Goal: Task Accomplishment & Management: Use online tool/utility

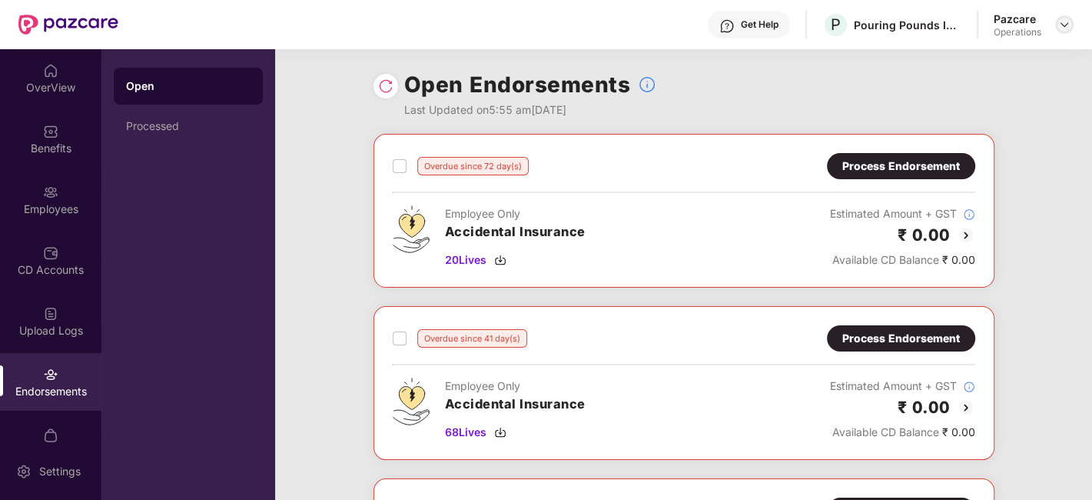
click at [1065, 29] on img at bounding box center [1064, 24] width 12 height 12
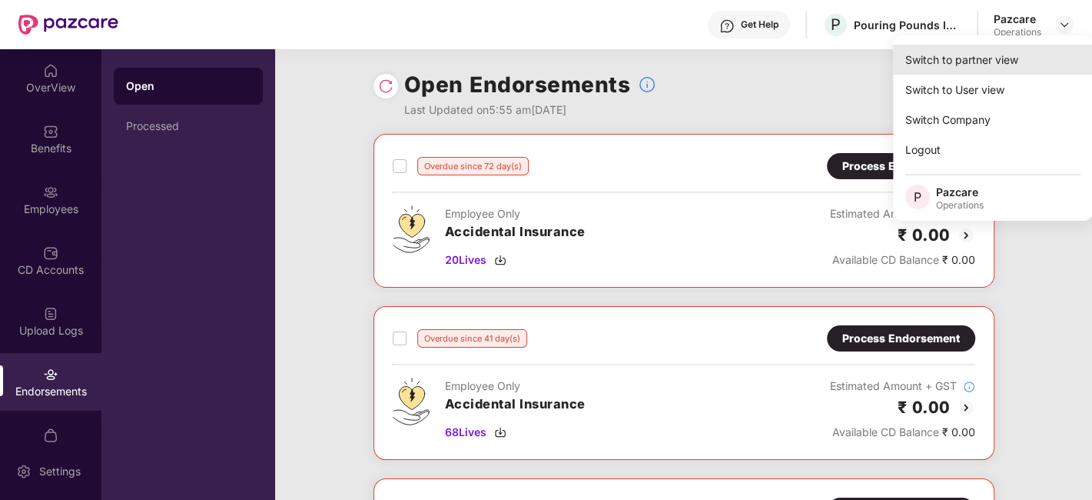
click at [991, 55] on div "Switch to partner view" at bounding box center [993, 60] width 200 height 30
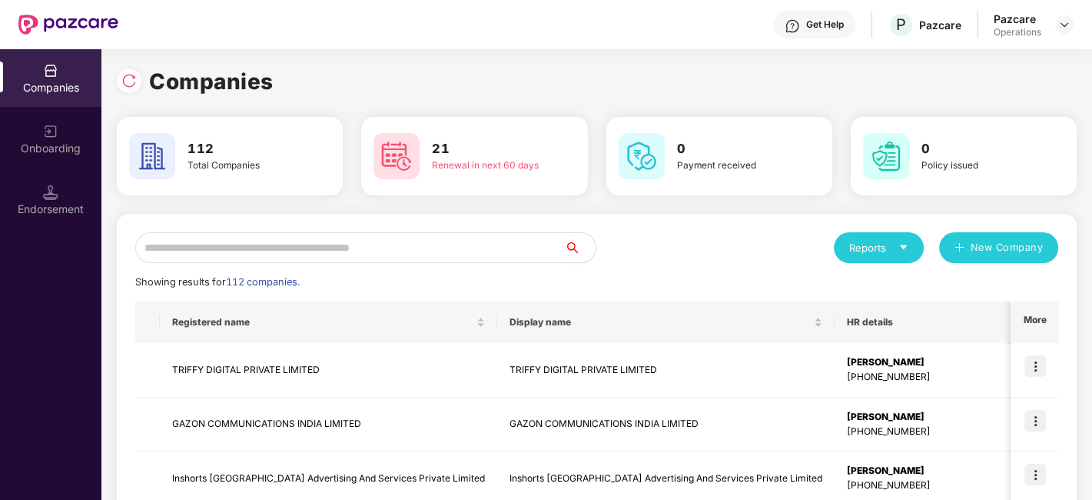
click at [492, 249] on input "text" at bounding box center [350, 247] width 430 height 31
click at [454, 240] on input "text" at bounding box center [350, 247] width 430 height 31
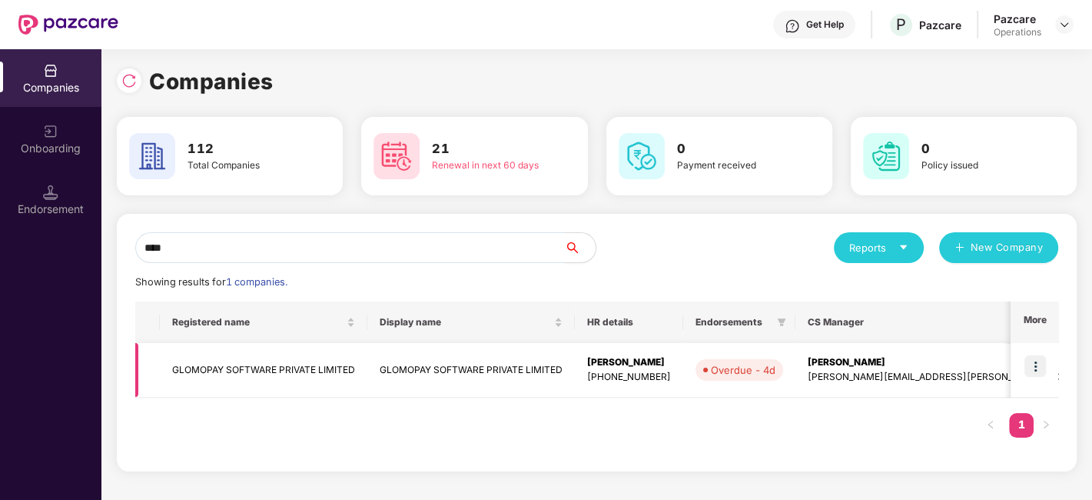
type input "****"
click at [1036, 367] on img at bounding box center [1036, 366] width 22 height 22
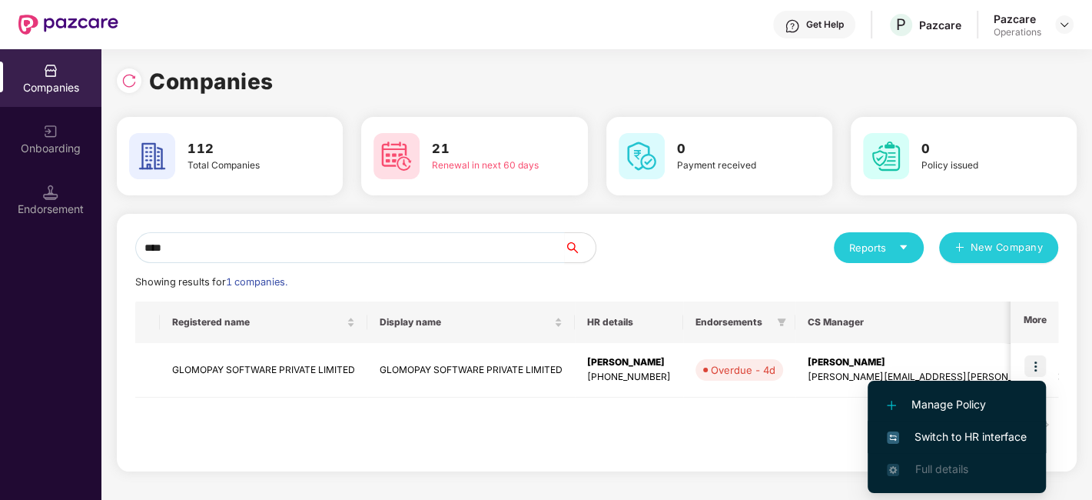
click at [969, 436] on span "Switch to HR interface" at bounding box center [957, 436] width 140 height 17
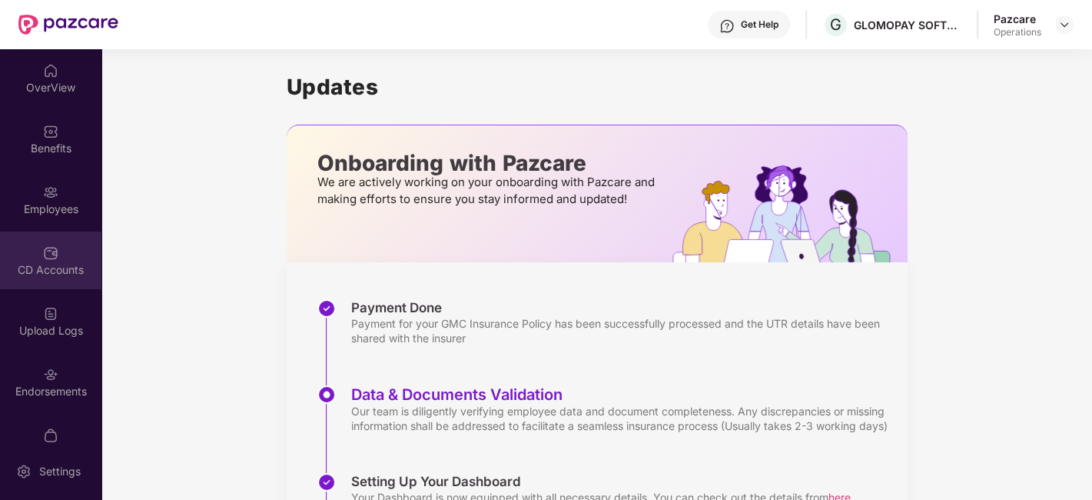
scroll to position [32, 0]
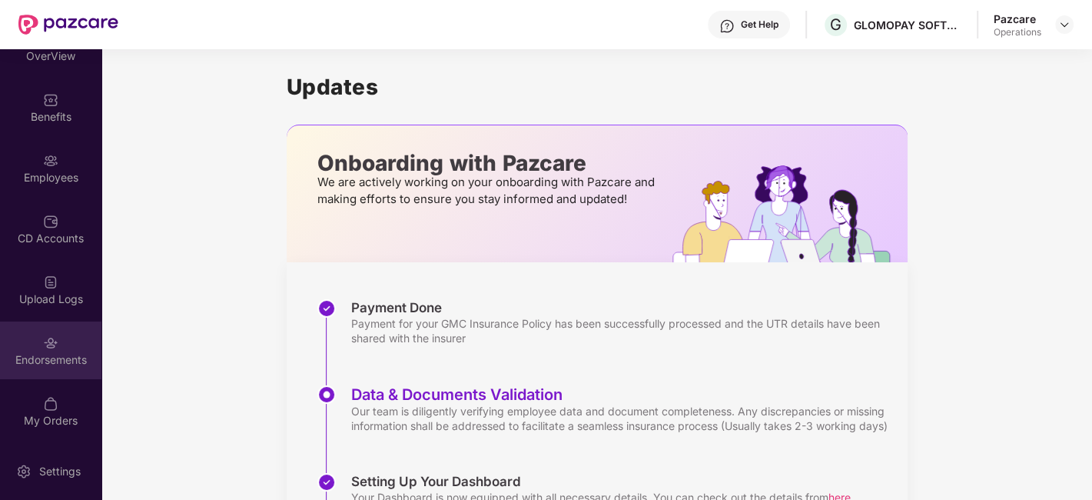
click at [43, 337] on img at bounding box center [50, 342] width 15 height 15
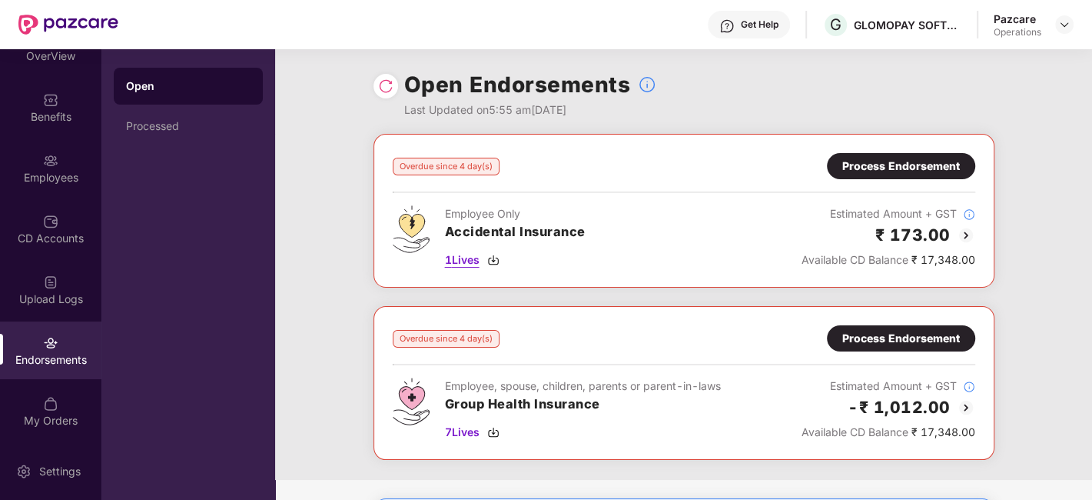
click at [457, 260] on span "1 Lives" at bounding box center [462, 259] width 35 height 17
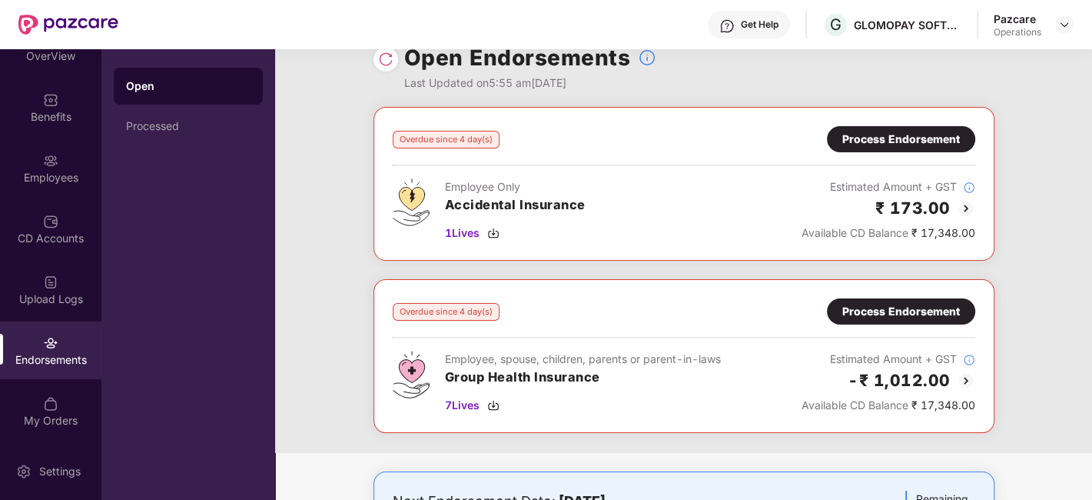
scroll to position [63, 0]
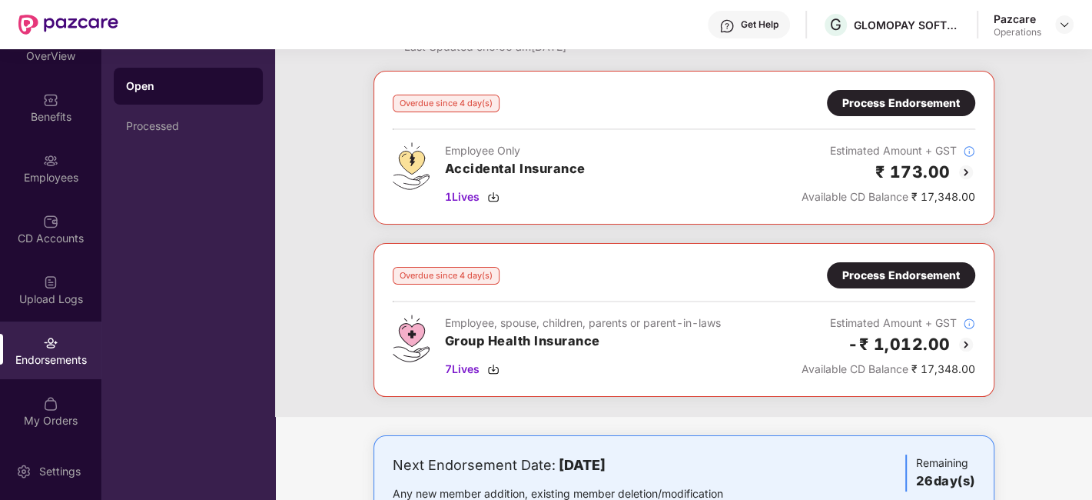
click at [926, 286] on div "Process Endorsement" at bounding box center [901, 275] width 148 height 26
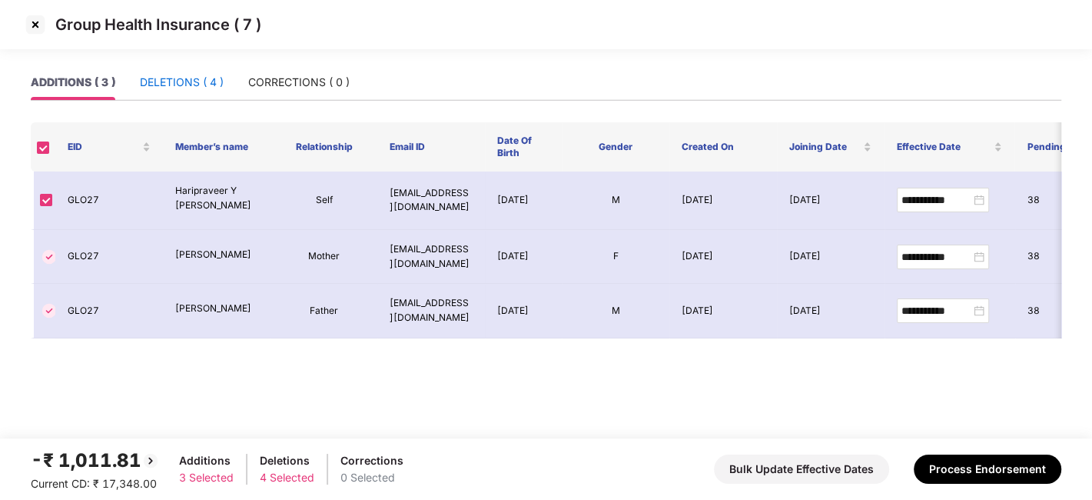
click at [183, 88] on div "DELETIONS ( 4 )" at bounding box center [182, 82] width 84 height 17
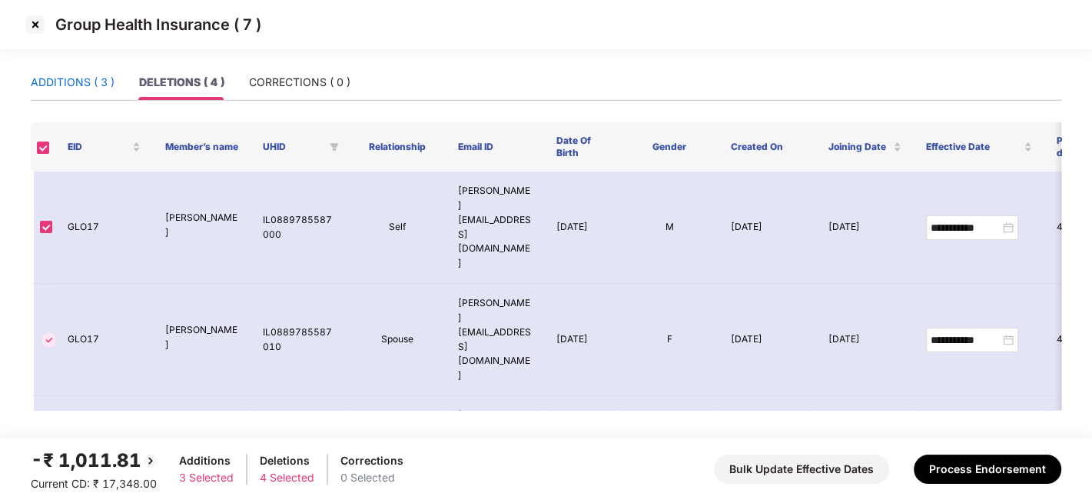
click at [58, 78] on div "ADDITIONS ( 3 )" at bounding box center [73, 82] width 84 height 17
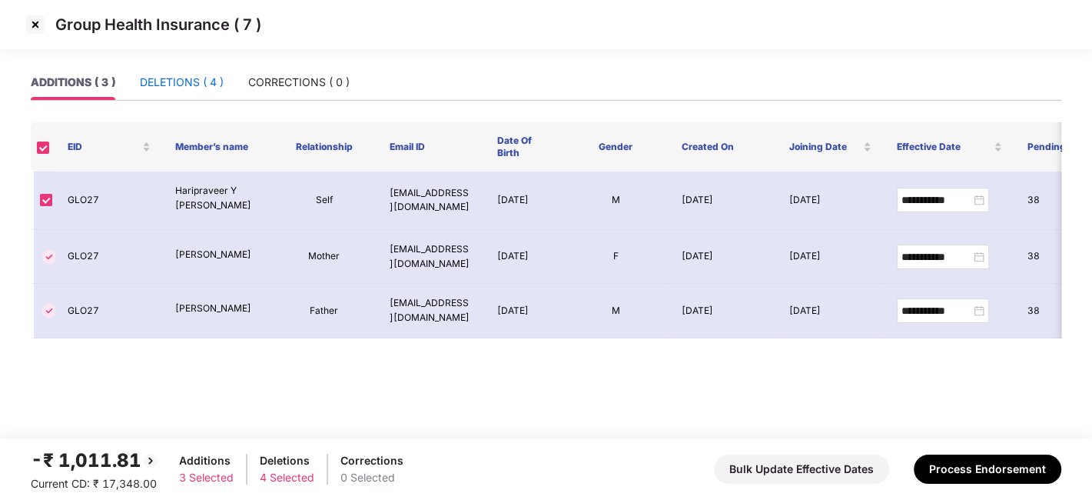
click at [164, 75] on div "DELETIONS ( 4 )" at bounding box center [182, 82] width 84 height 17
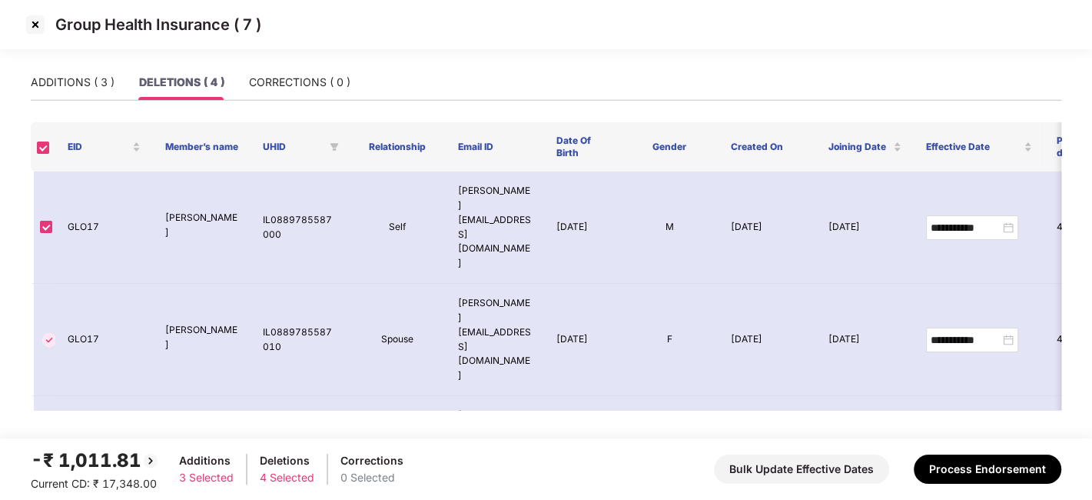
click at [39, 26] on img at bounding box center [35, 24] width 25 height 25
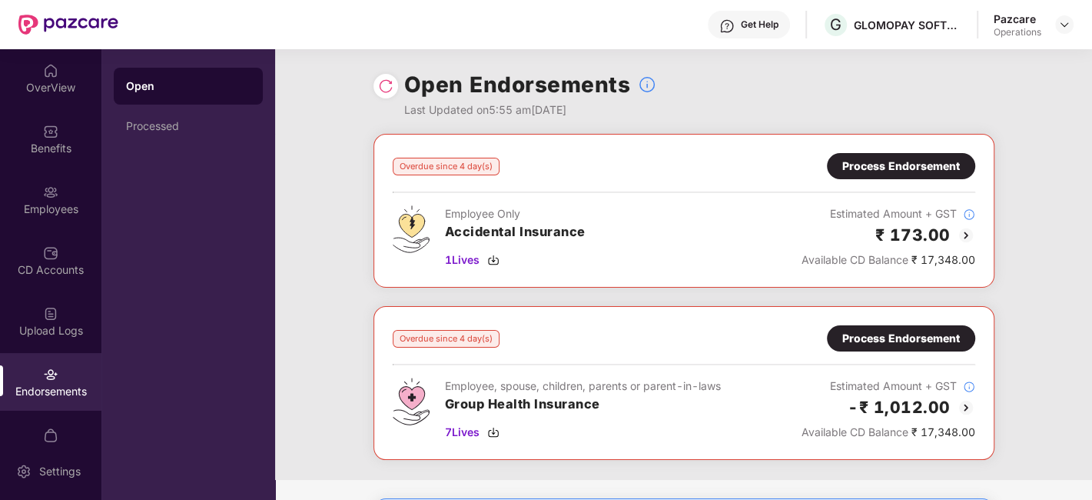
click at [867, 165] on div "Process Endorsement" at bounding box center [901, 166] width 118 height 17
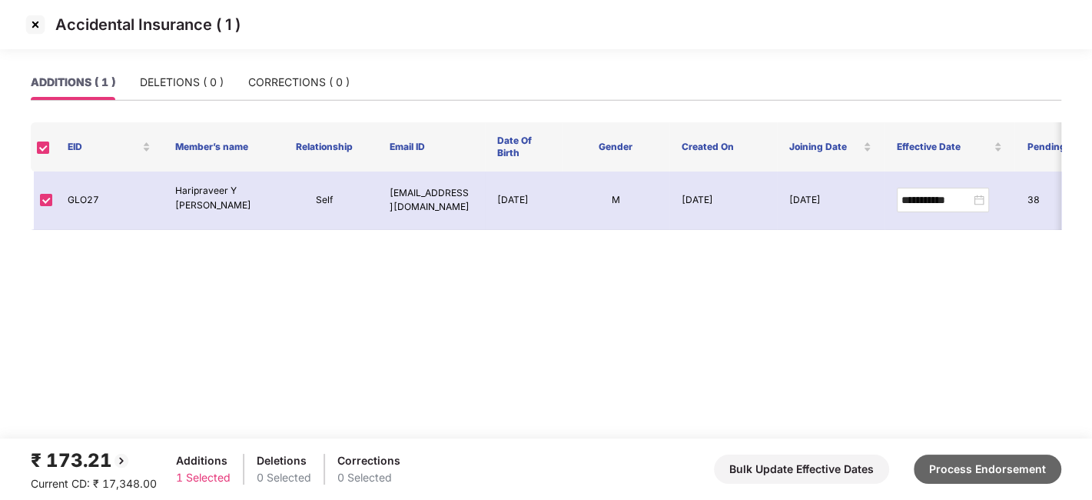
click at [951, 467] on button "Process Endorsement" at bounding box center [988, 468] width 148 height 29
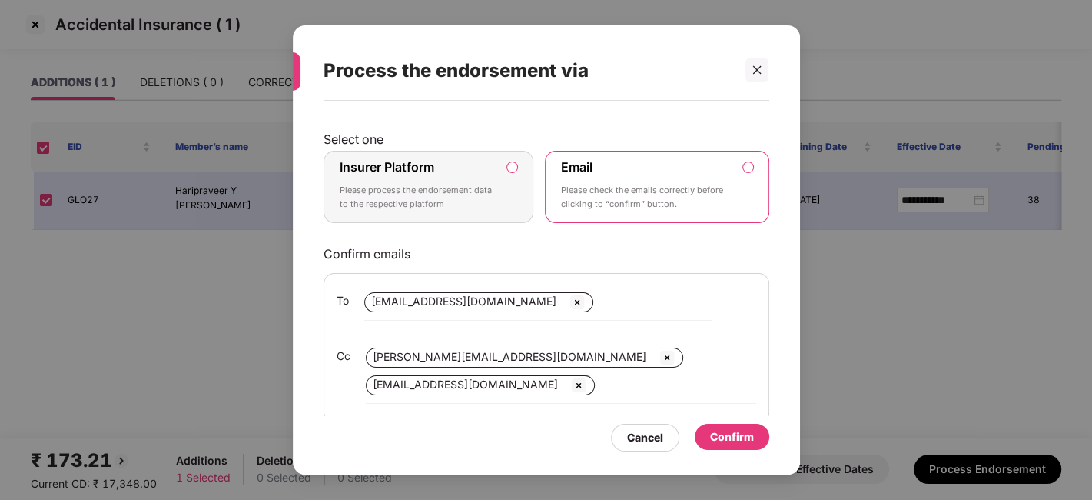
click at [470, 196] on p "Please process the endorsement data to the respective platform" at bounding box center [418, 197] width 157 height 27
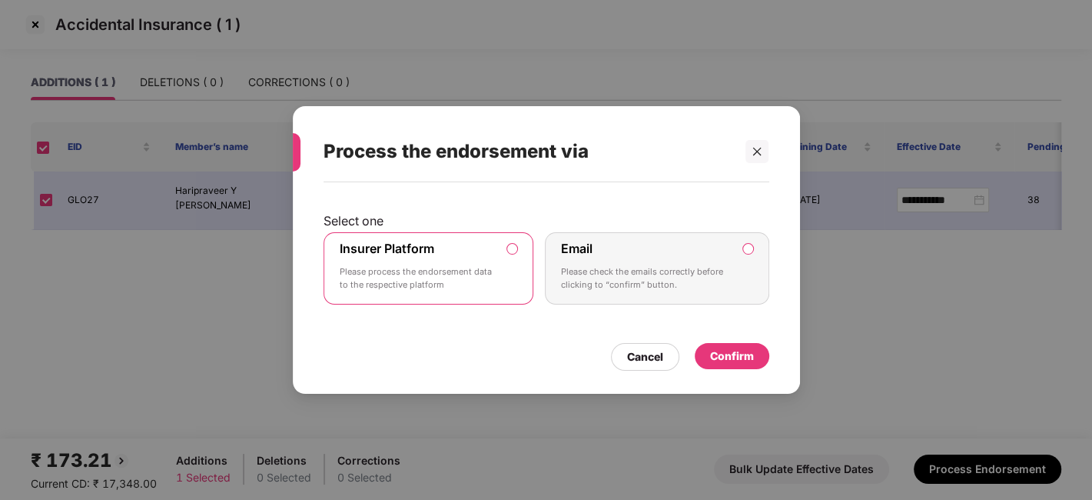
click at [722, 347] on div "Confirm" at bounding box center [732, 355] width 44 height 17
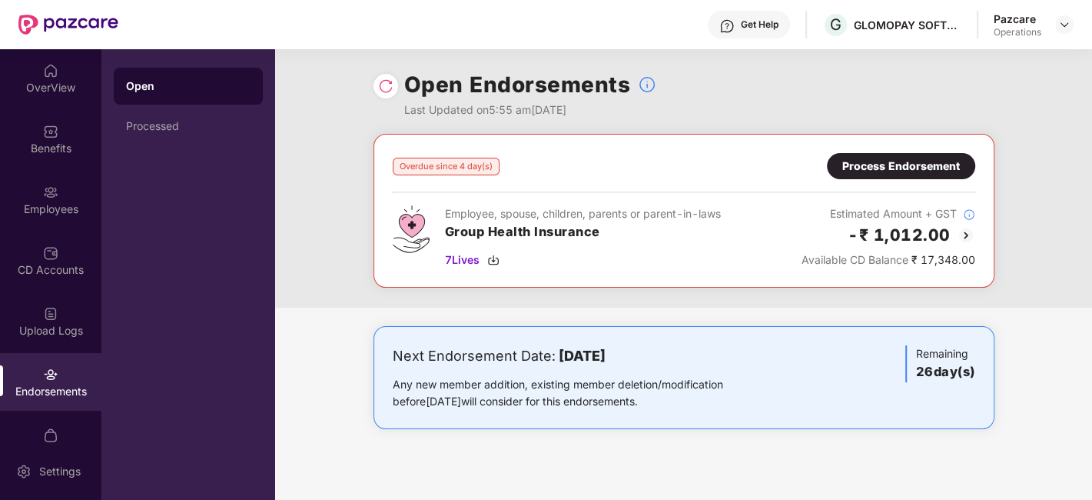
click at [921, 159] on div "Process Endorsement" at bounding box center [901, 166] width 118 height 17
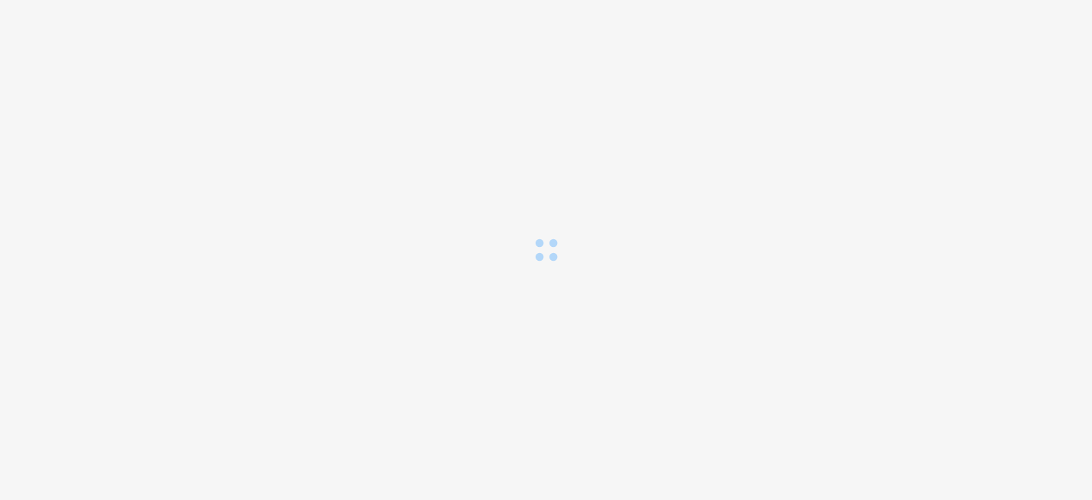
click at [921, 159] on div "Loading..." at bounding box center [546, 250] width 1092 height 500
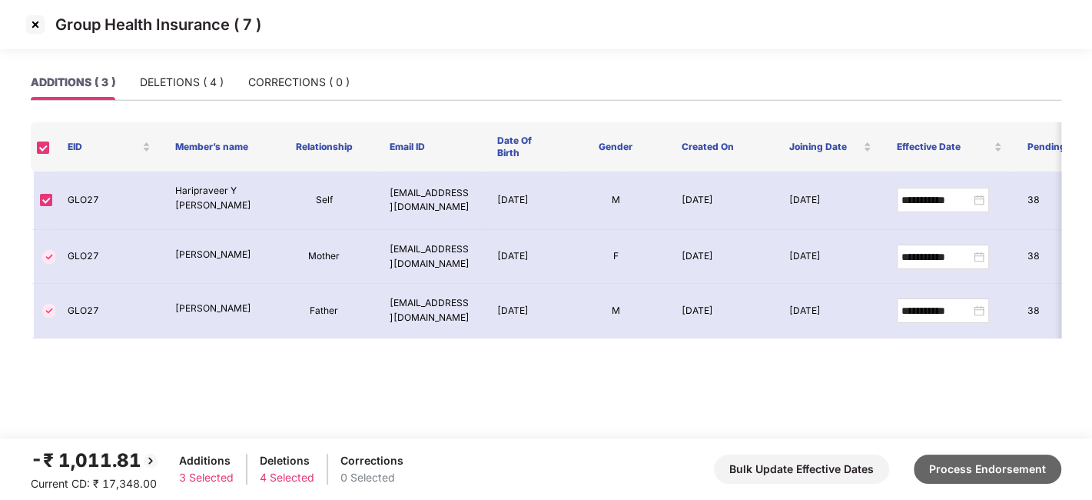
click at [953, 460] on button "Process Endorsement" at bounding box center [988, 468] width 148 height 29
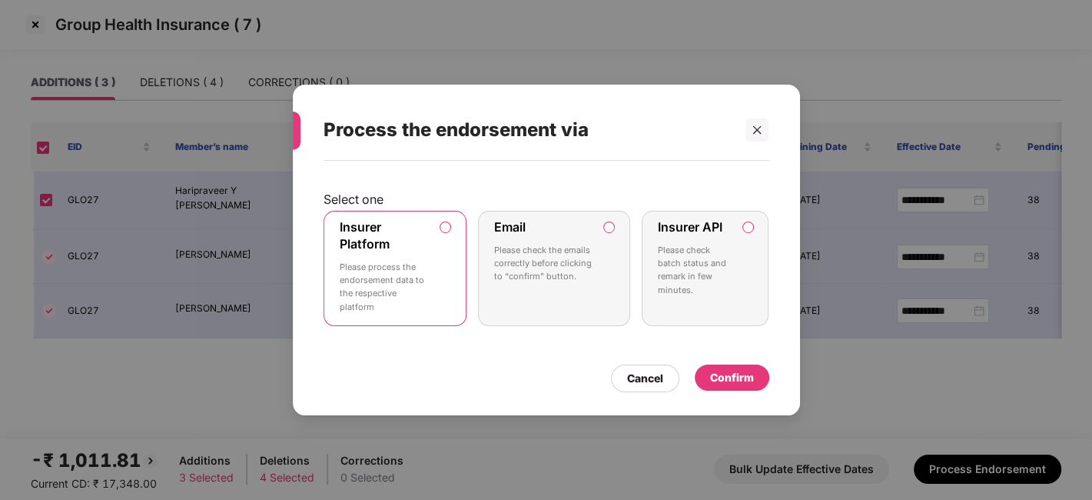
click at [448, 263] on label "Insurer Platform Please process the endorsement data to the respective platform" at bounding box center [396, 268] width 144 height 115
click at [721, 365] on div "Confirm" at bounding box center [732, 377] width 75 height 26
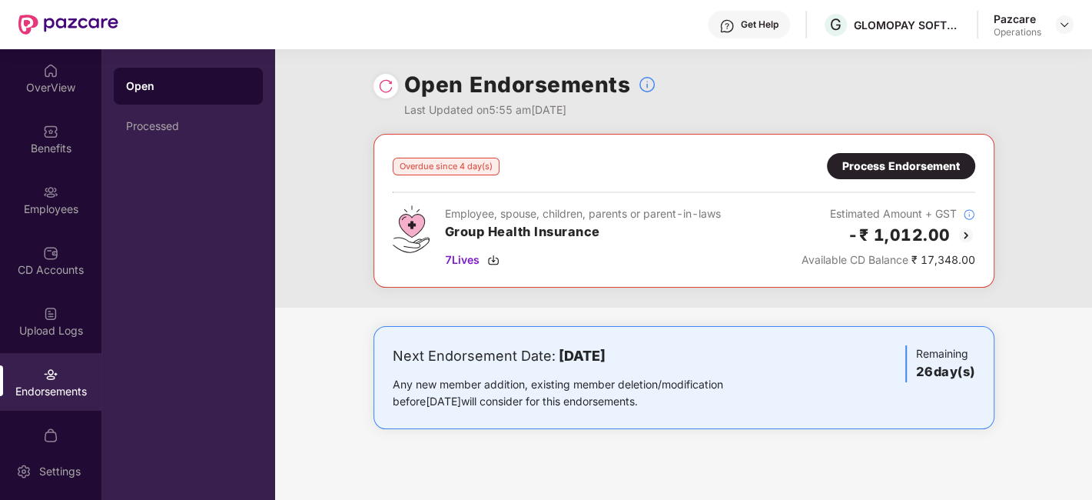
click at [387, 84] on img at bounding box center [385, 85] width 15 height 15
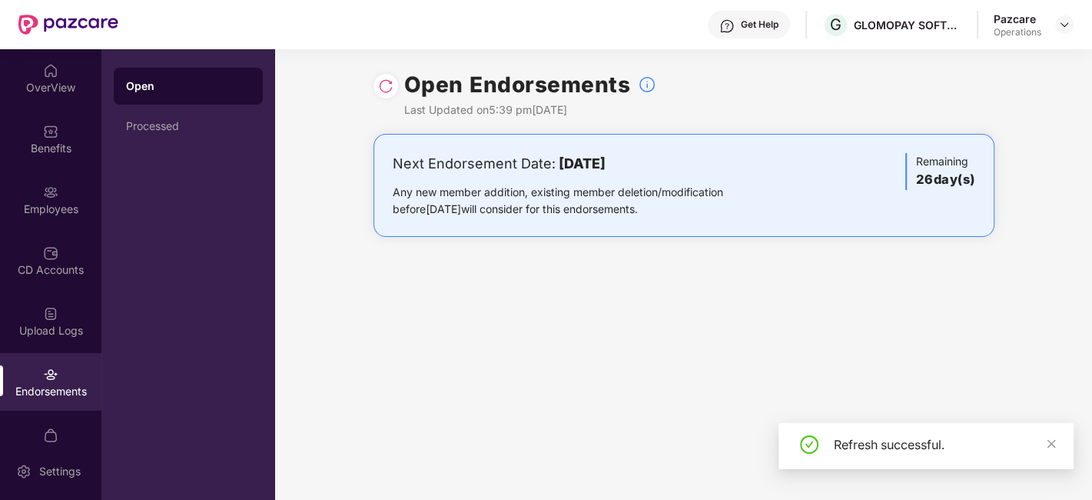
click at [1065, 34] on div "Pazcare Operations" at bounding box center [1034, 25] width 80 height 27
click at [1065, 27] on img at bounding box center [1064, 24] width 12 height 12
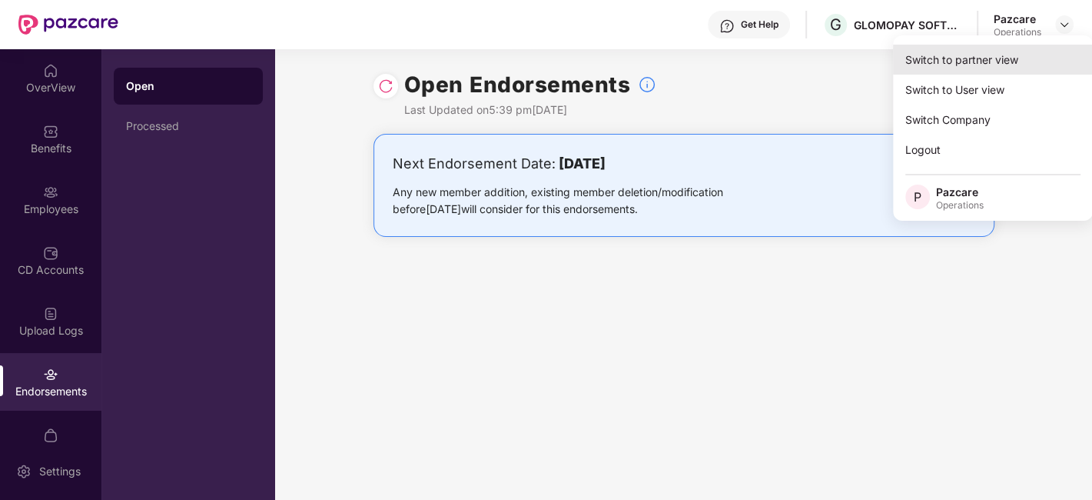
click at [995, 55] on div "Switch to partner view" at bounding box center [993, 60] width 200 height 30
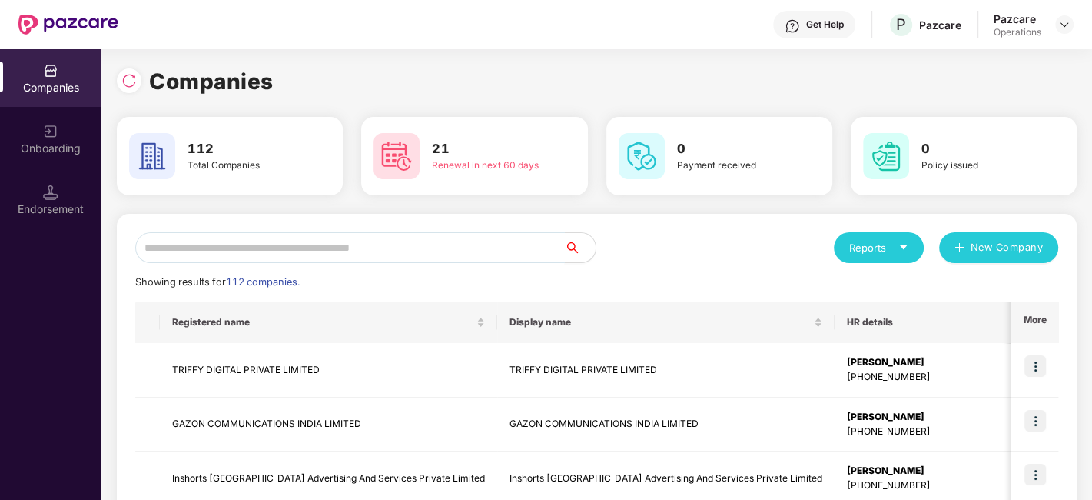
click at [470, 249] on input "text" at bounding box center [350, 247] width 430 height 31
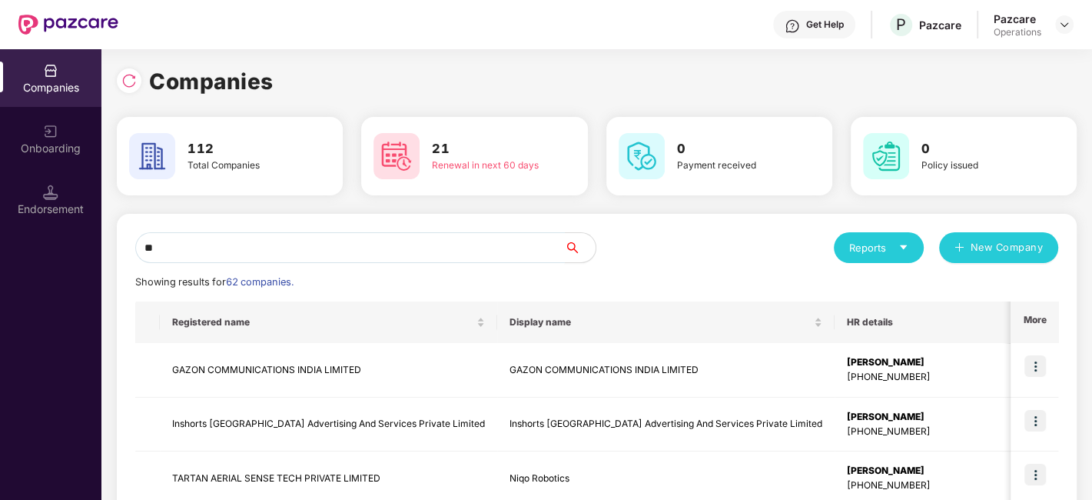
type input "*"
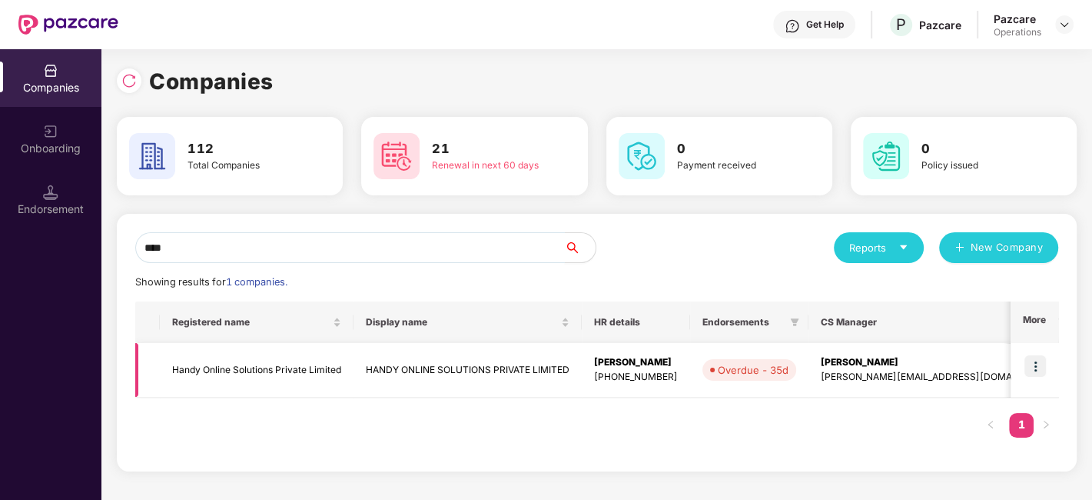
type input "****"
click at [1031, 363] on img at bounding box center [1036, 366] width 22 height 22
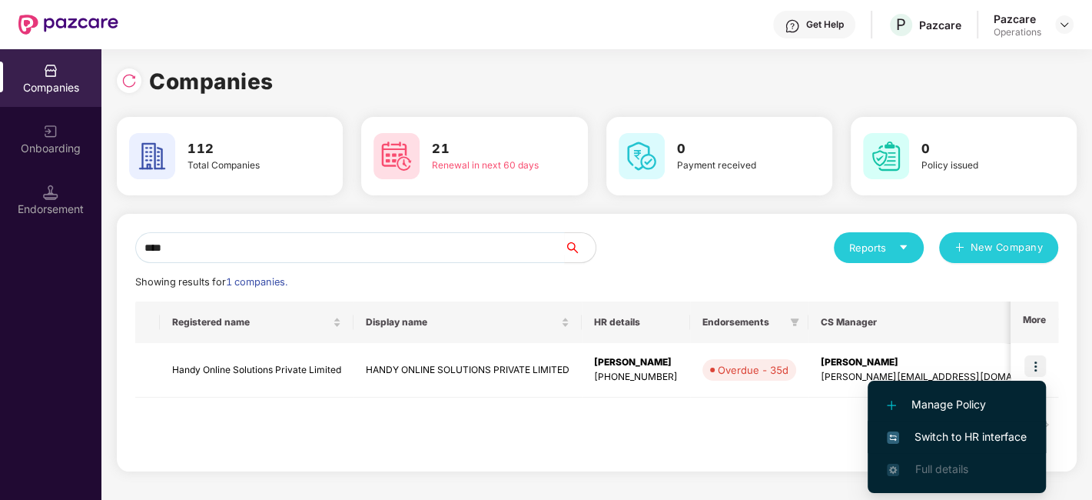
click at [967, 433] on span "Switch to HR interface" at bounding box center [957, 436] width 140 height 17
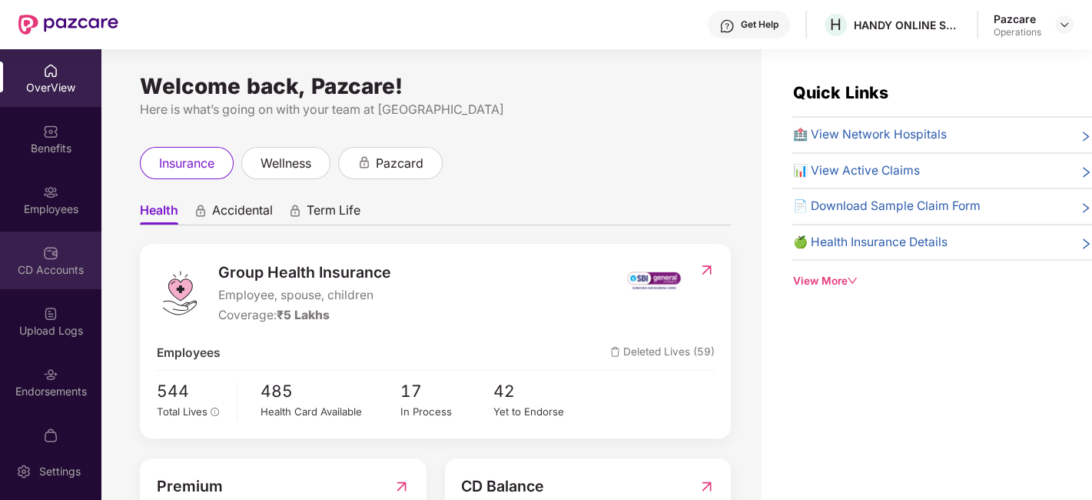
scroll to position [32, 0]
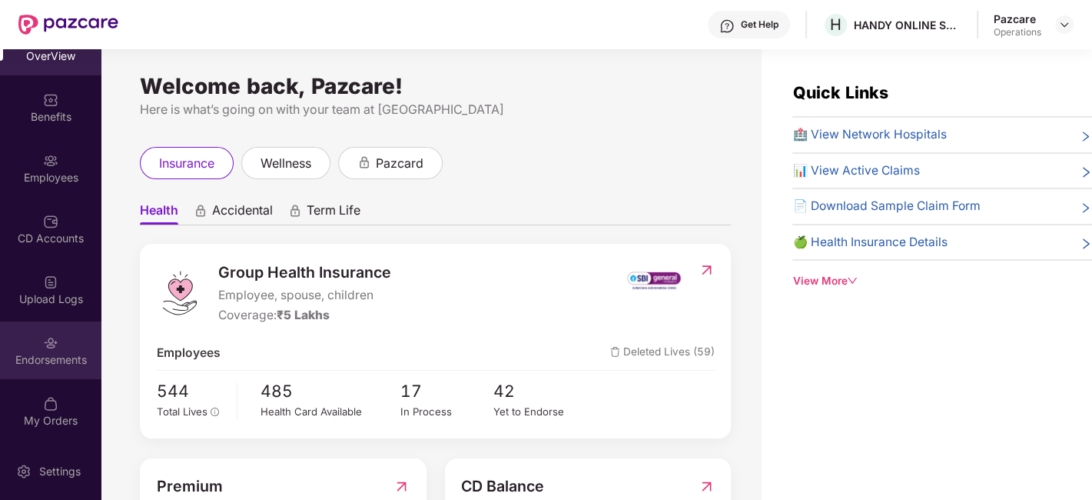
click at [42, 324] on div "Endorsements" at bounding box center [50, 350] width 101 height 58
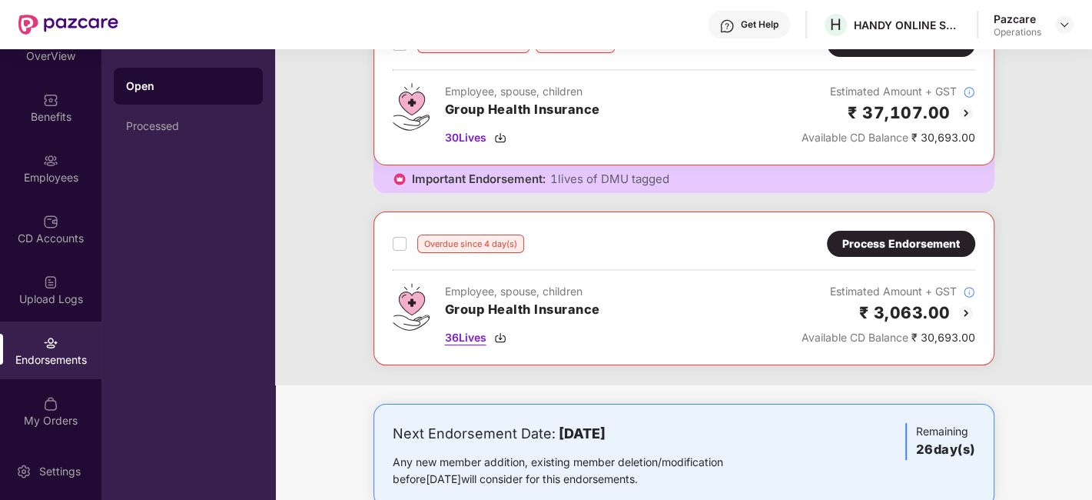
scroll to position [121, 0]
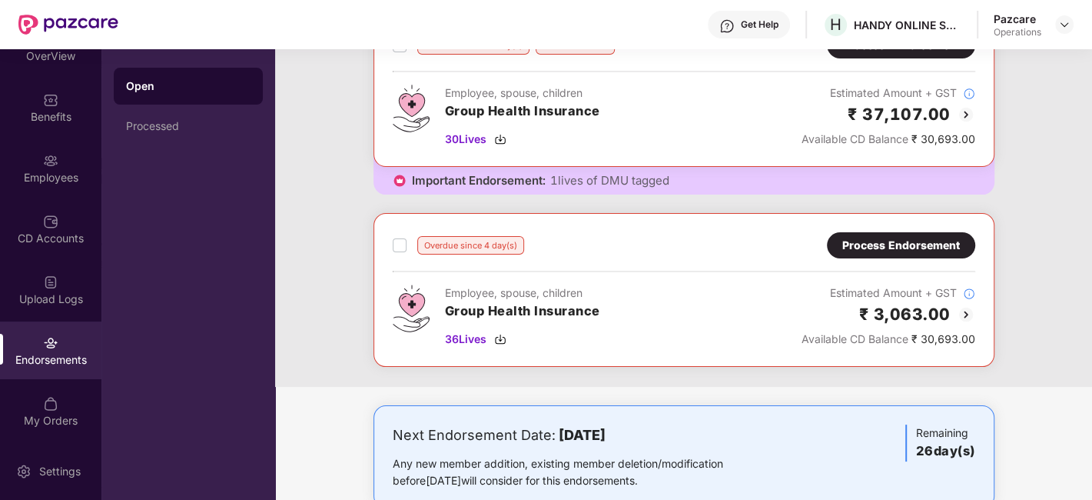
click at [859, 247] on div "Process Endorsement" at bounding box center [901, 245] width 118 height 17
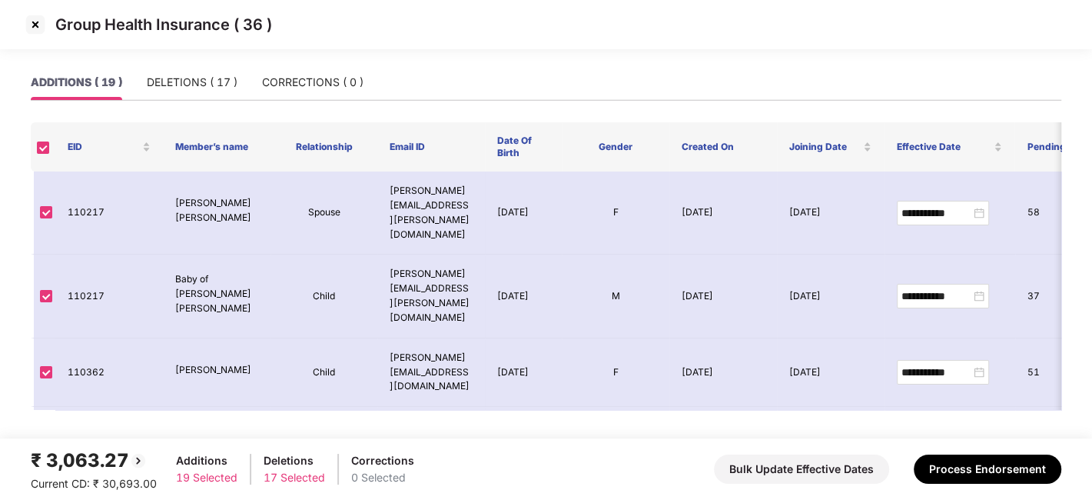
click at [37, 26] on img at bounding box center [35, 24] width 25 height 25
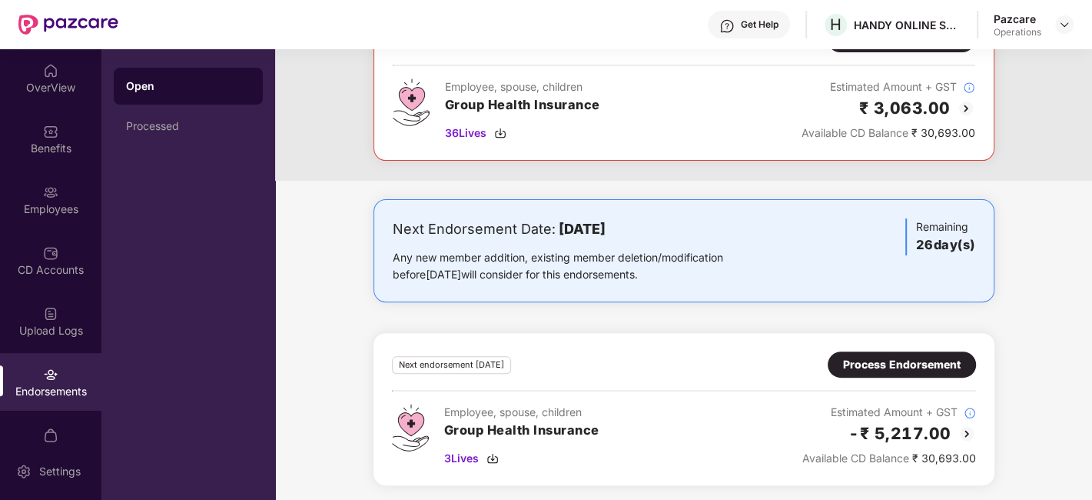
scroll to position [0, 0]
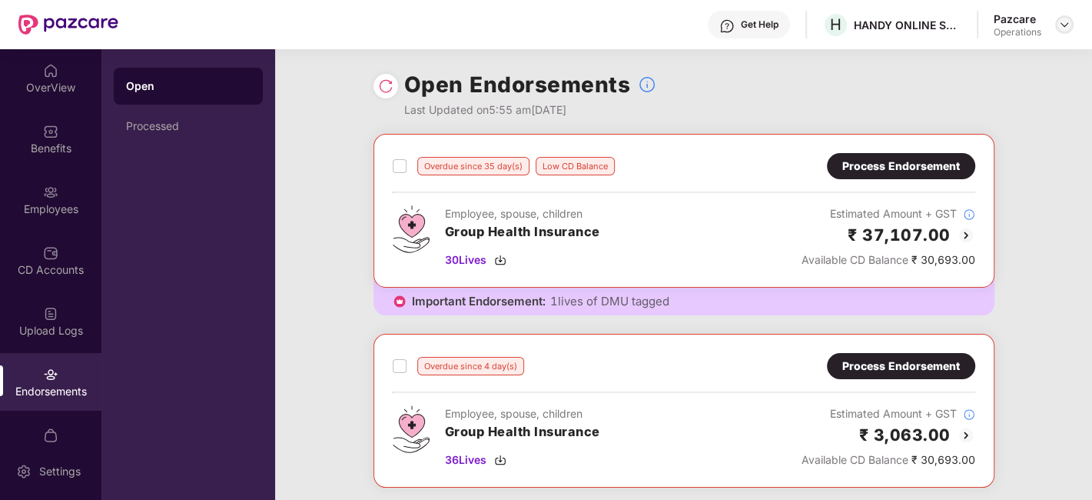
click at [1068, 27] on img at bounding box center [1064, 24] width 12 height 12
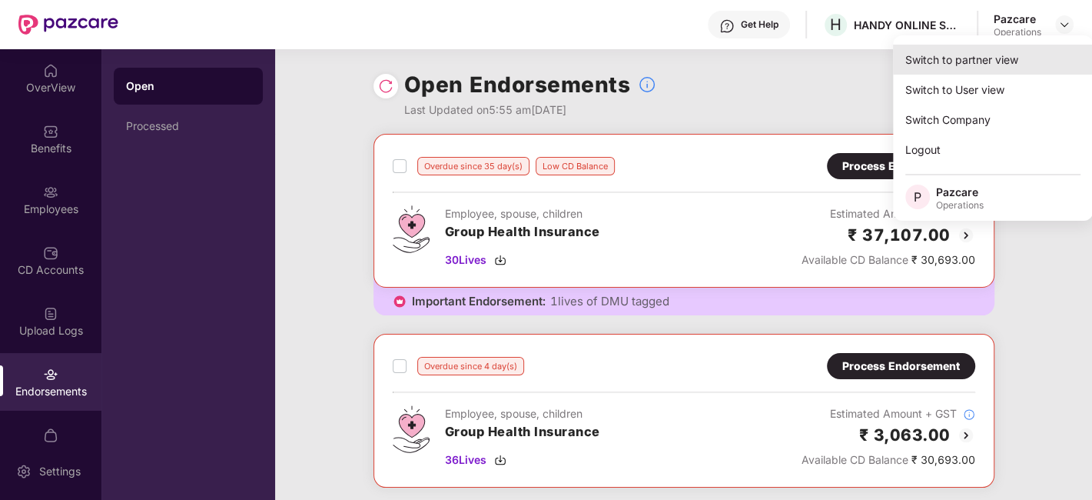
click at [972, 68] on div "Switch to partner view" at bounding box center [993, 60] width 200 height 30
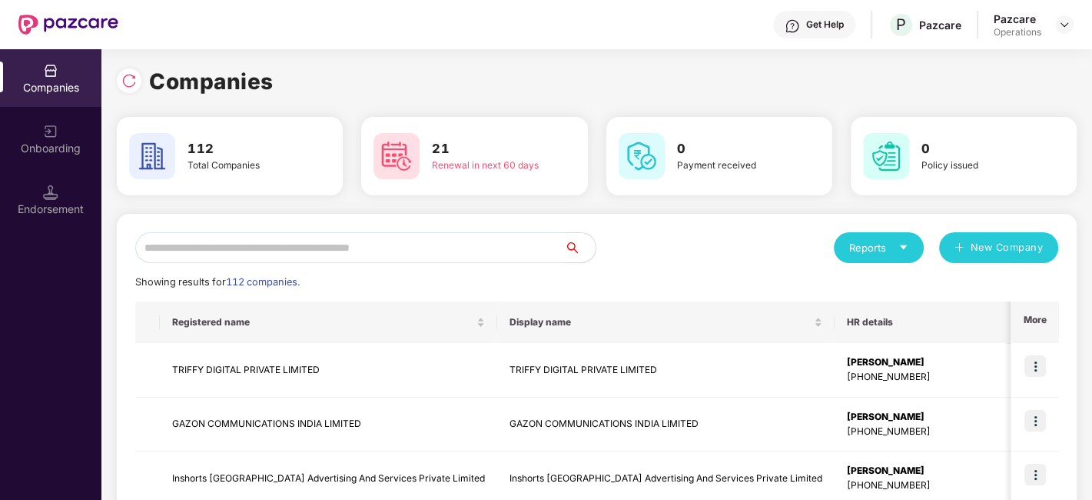
click at [457, 247] on input "text" at bounding box center [350, 247] width 430 height 31
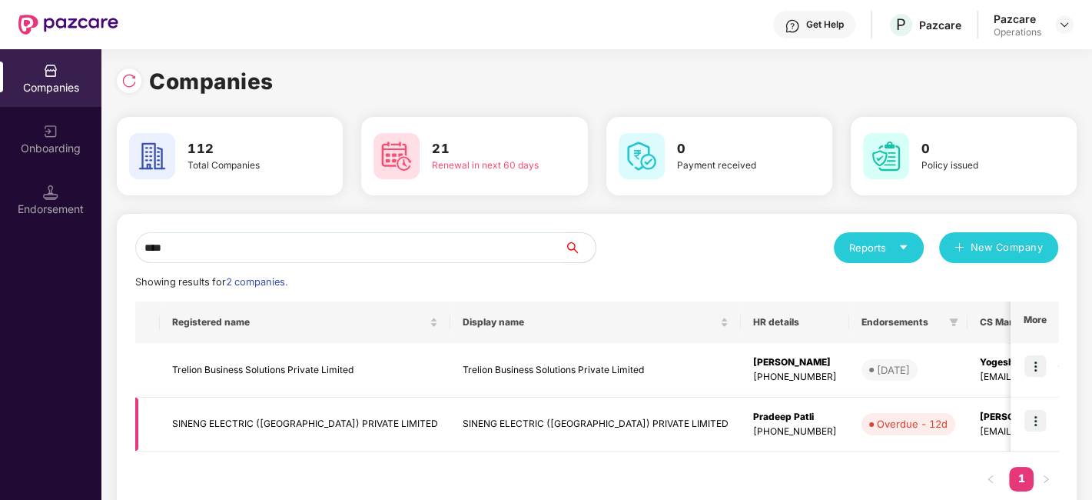
type input "****"
click at [311, 417] on td "SINENG ELECTRIC ([GEOGRAPHIC_DATA]) PRIVATE LIMITED" at bounding box center [305, 424] width 291 height 55
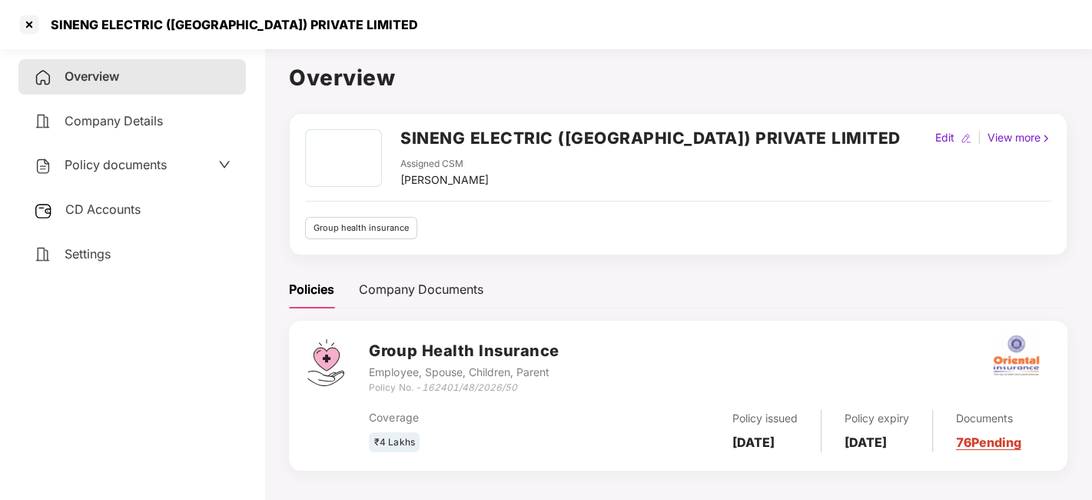
click at [107, 212] on span "CD Accounts" at bounding box center [102, 208] width 75 height 15
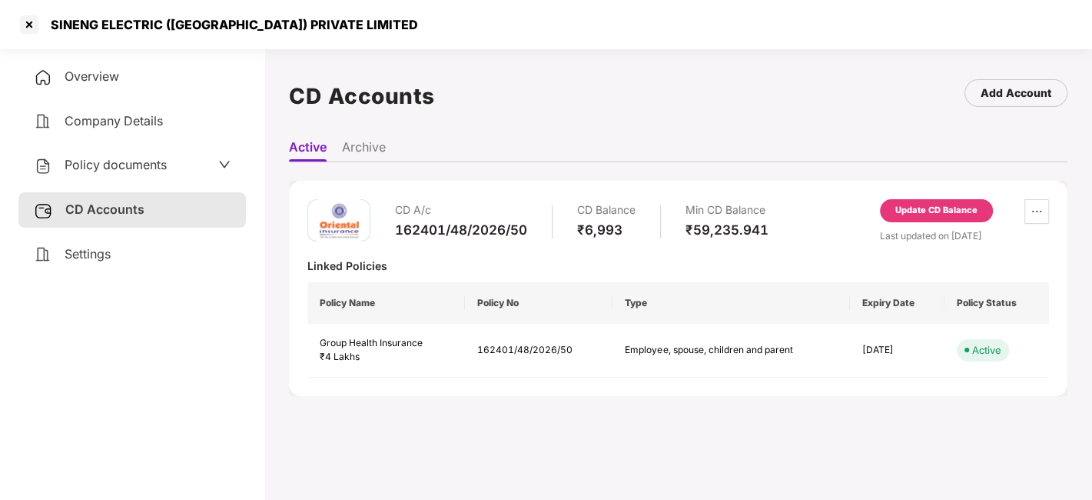
scroll to position [42, 0]
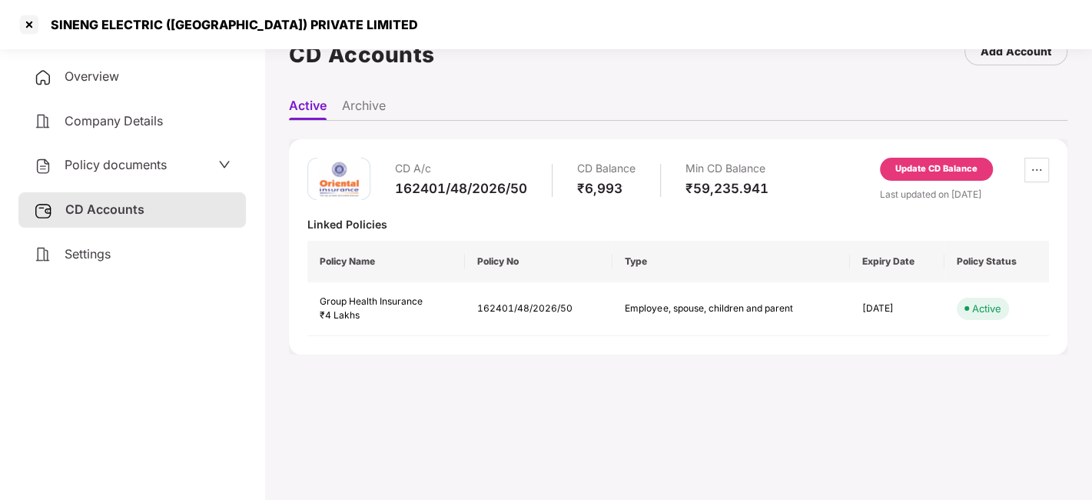
click at [921, 174] on div "Update CD Balance" at bounding box center [936, 169] width 82 height 14
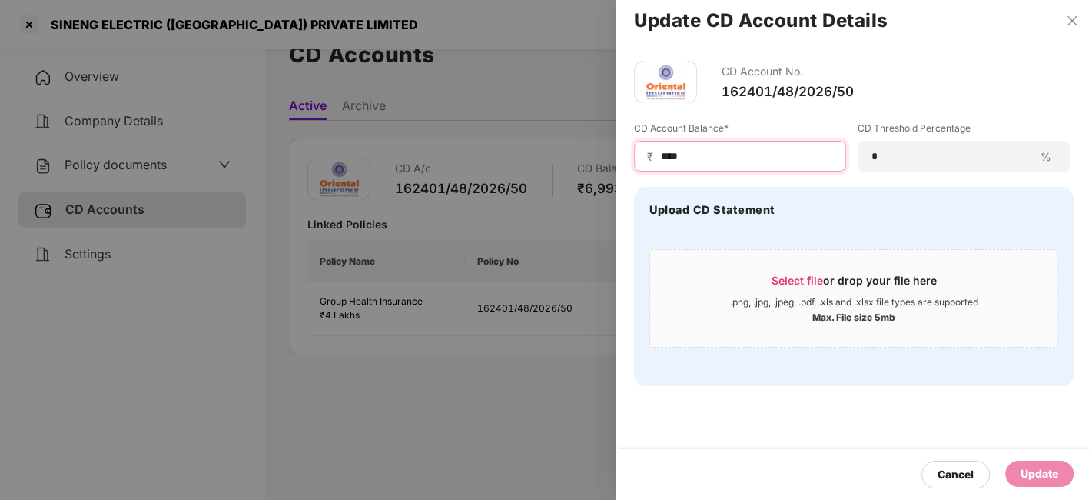
click at [700, 150] on input "****" at bounding box center [746, 156] width 174 height 16
type input "*"
type input "****"
click at [1039, 472] on div "Update" at bounding box center [1040, 473] width 38 height 17
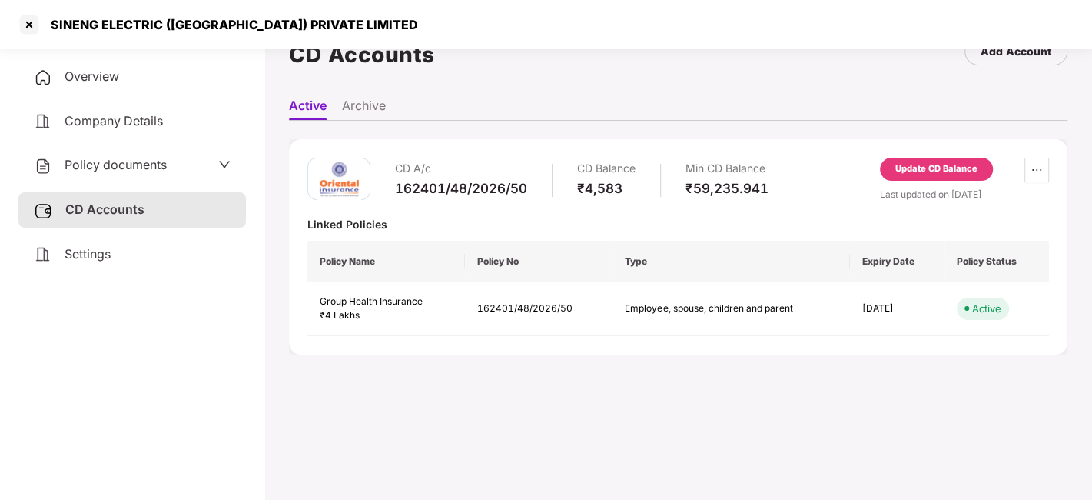
click at [42, 24] on div "SINENG ELECTRIC ([GEOGRAPHIC_DATA]) PRIVATE LIMITED" at bounding box center [230, 24] width 377 height 15
click at [32, 24] on div at bounding box center [29, 24] width 25 height 25
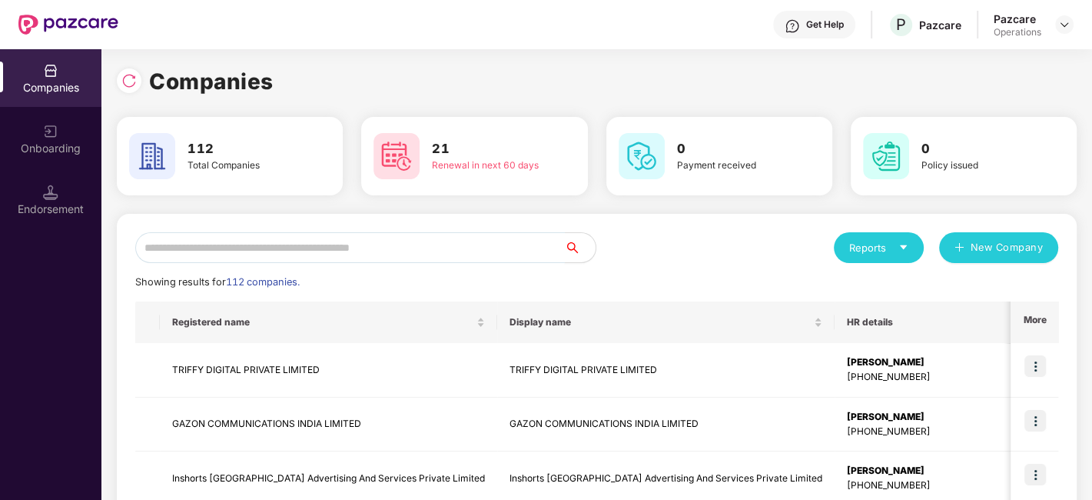
click at [251, 249] on input "text" at bounding box center [350, 247] width 430 height 31
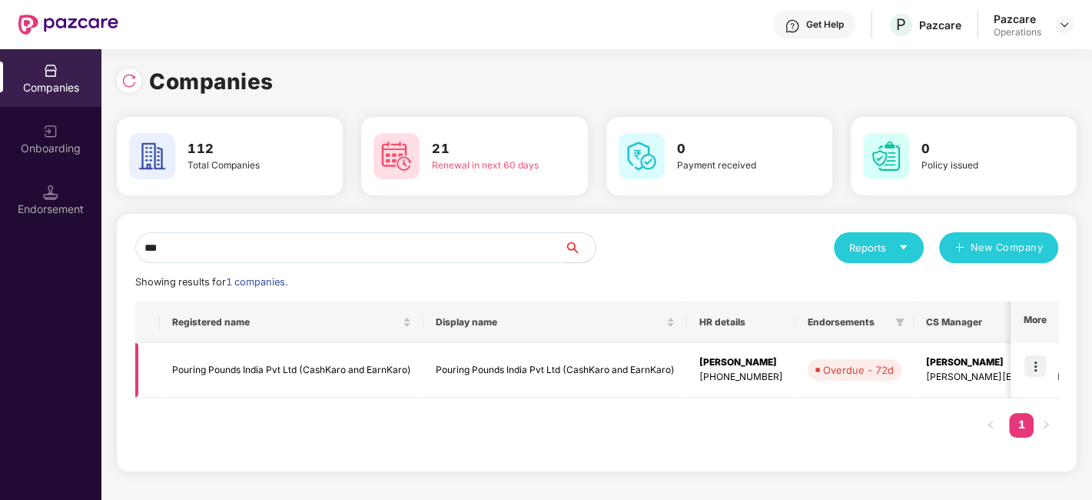
type input "***"
click at [1029, 363] on img at bounding box center [1036, 366] width 22 height 22
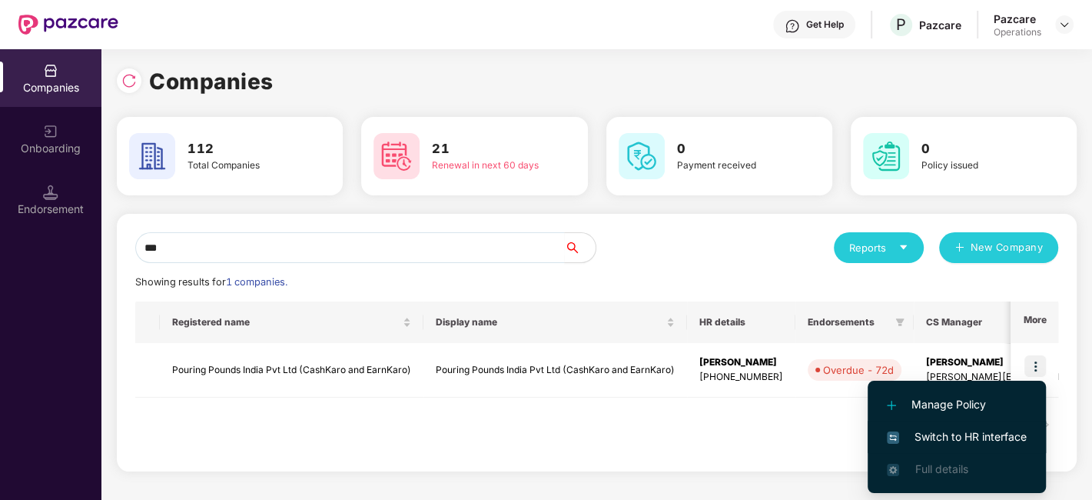
click at [958, 440] on span "Switch to HR interface" at bounding box center [957, 436] width 140 height 17
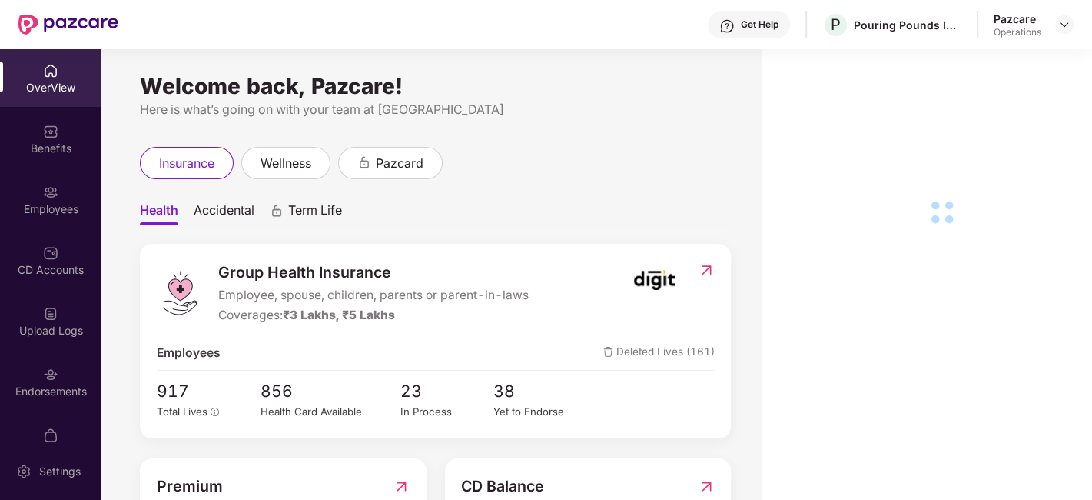
scroll to position [32, 0]
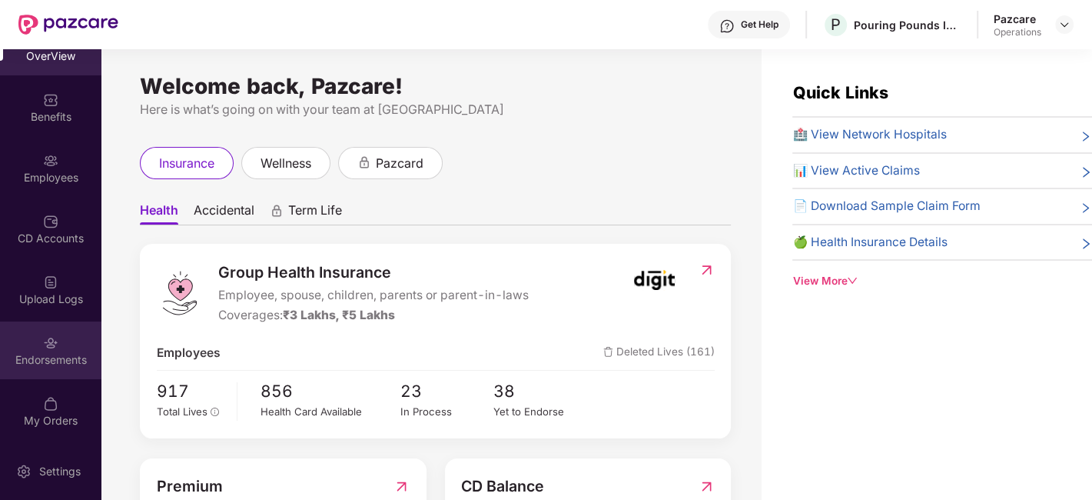
click at [43, 336] on img at bounding box center [50, 342] width 15 height 15
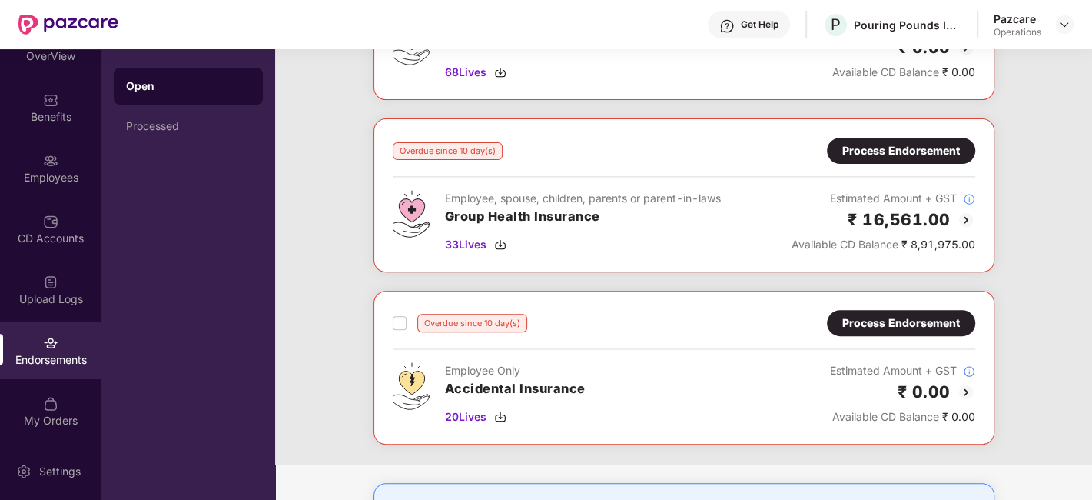
scroll to position [348, 0]
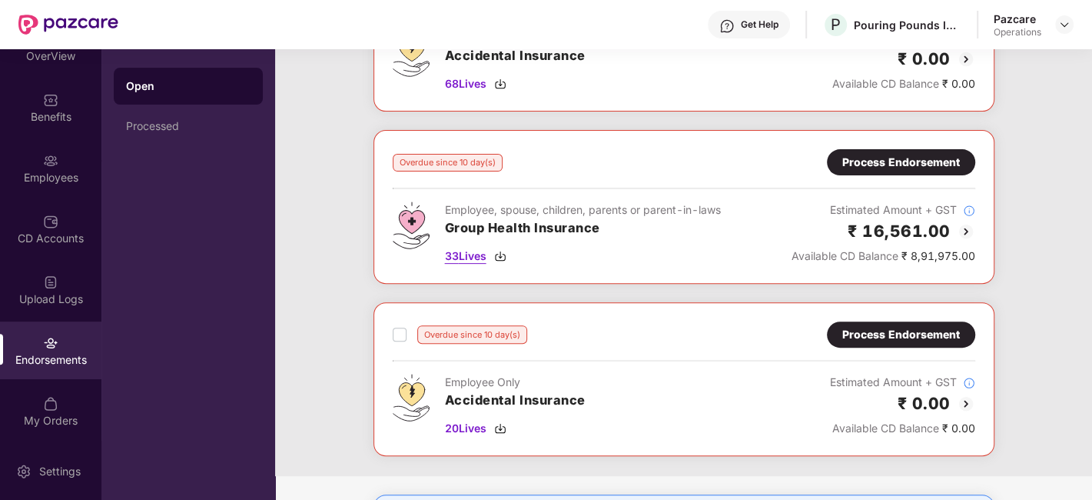
click at [464, 255] on span "33 Lives" at bounding box center [466, 255] width 42 height 17
click at [848, 169] on div "Process Endorsement" at bounding box center [901, 162] width 148 height 26
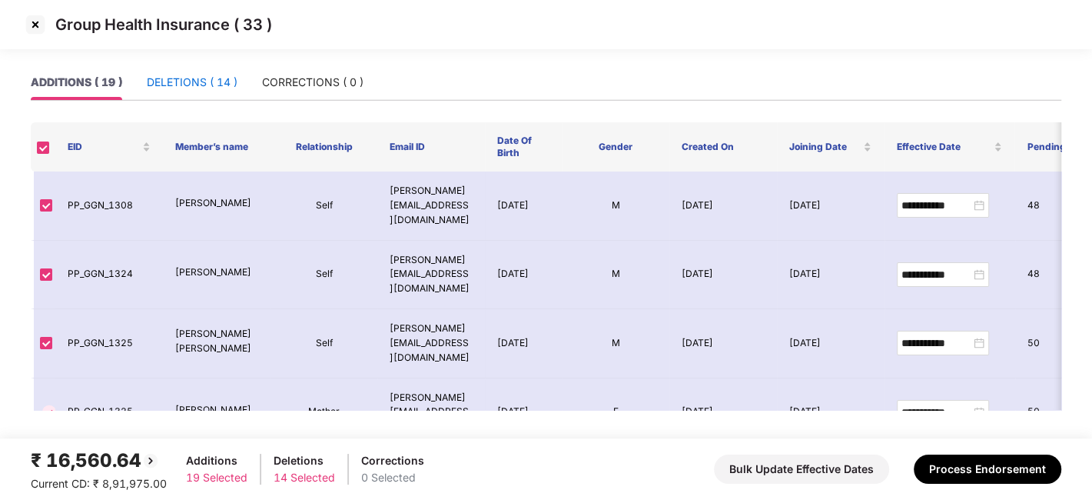
click at [182, 75] on div "DELETIONS ( 14 )" at bounding box center [192, 82] width 91 height 17
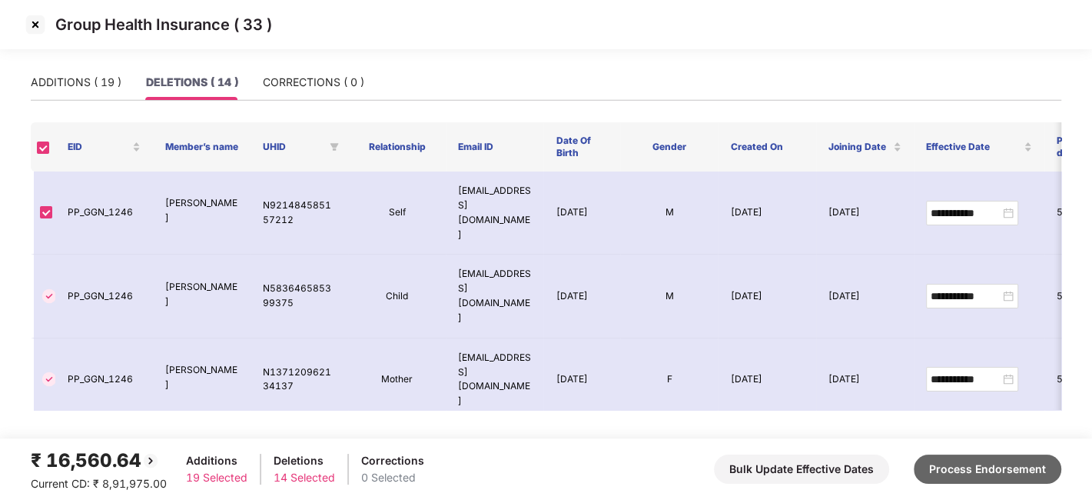
click at [952, 464] on button "Process Endorsement" at bounding box center [988, 468] width 148 height 29
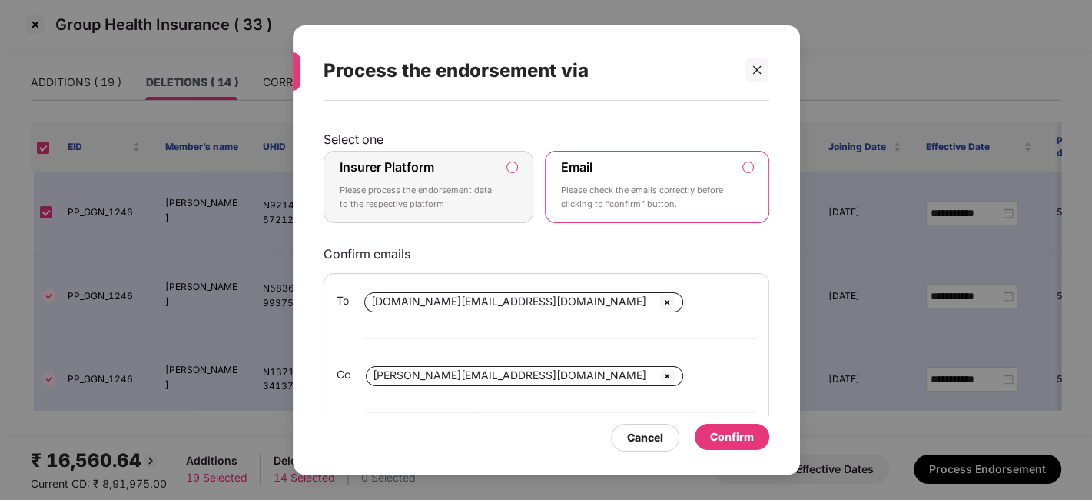
click at [517, 199] on label "Insurer Platform Please process the endorsement data to the respective platform" at bounding box center [429, 187] width 211 height 72
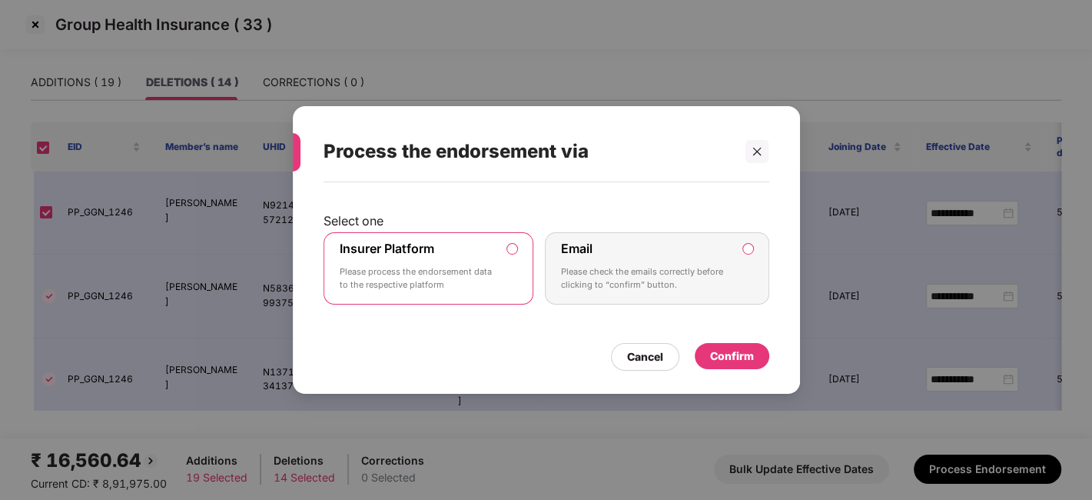
click at [716, 354] on div "Confirm" at bounding box center [732, 355] width 44 height 17
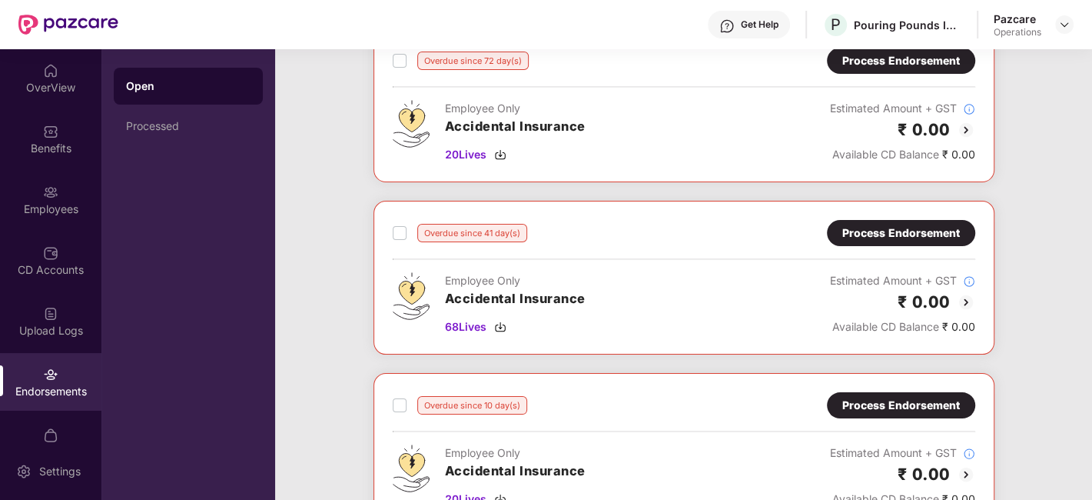
scroll to position [0, 0]
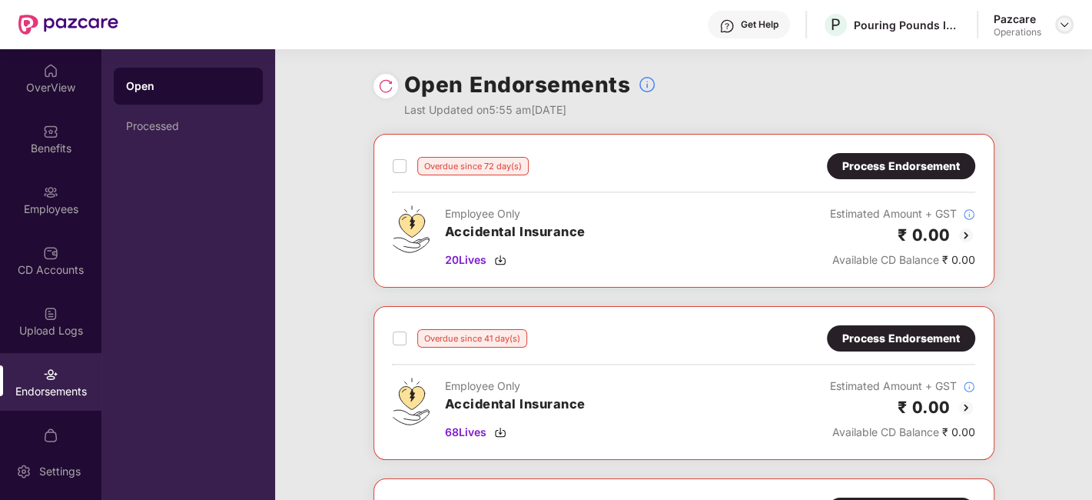
click at [1061, 27] on img at bounding box center [1064, 24] width 12 height 12
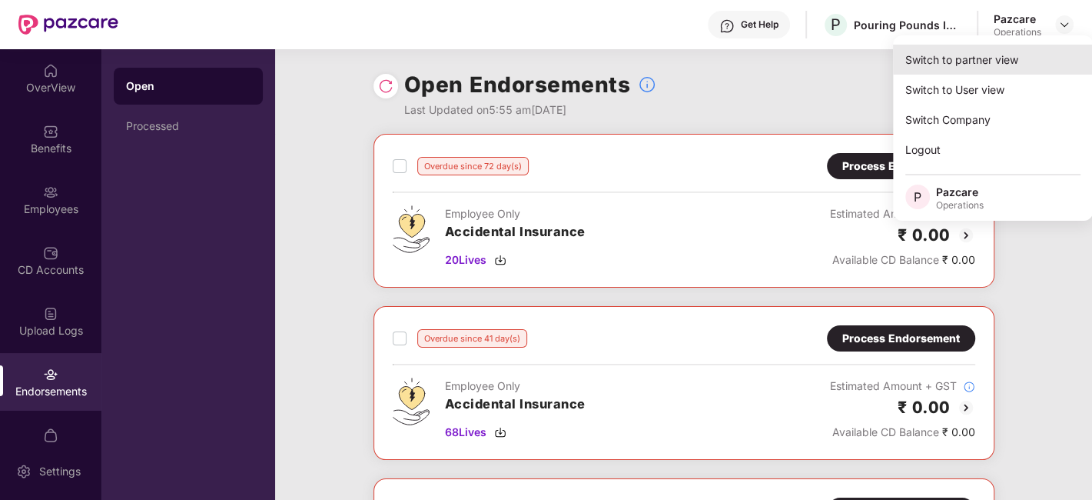
click at [957, 55] on div "Switch to partner view" at bounding box center [993, 60] width 200 height 30
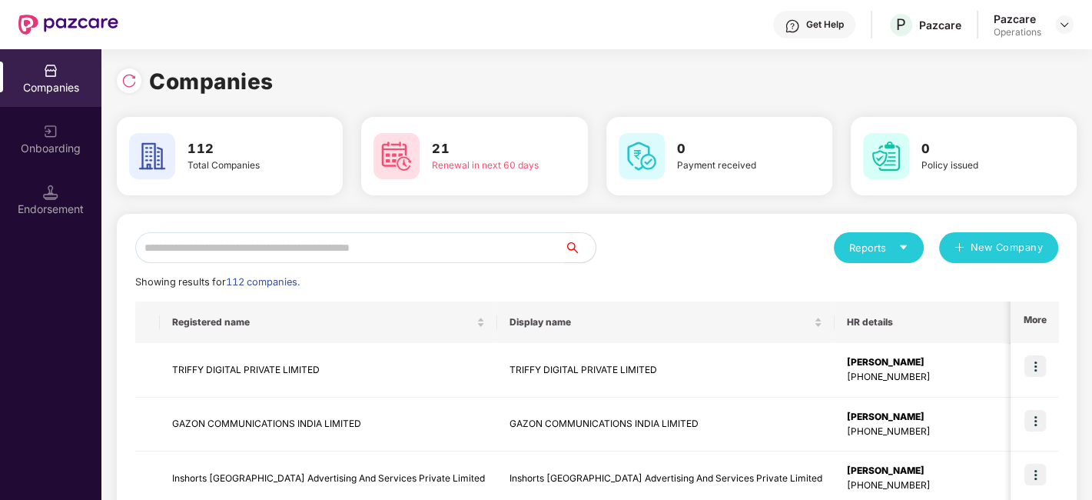
click at [388, 251] on input "text" at bounding box center [350, 247] width 430 height 31
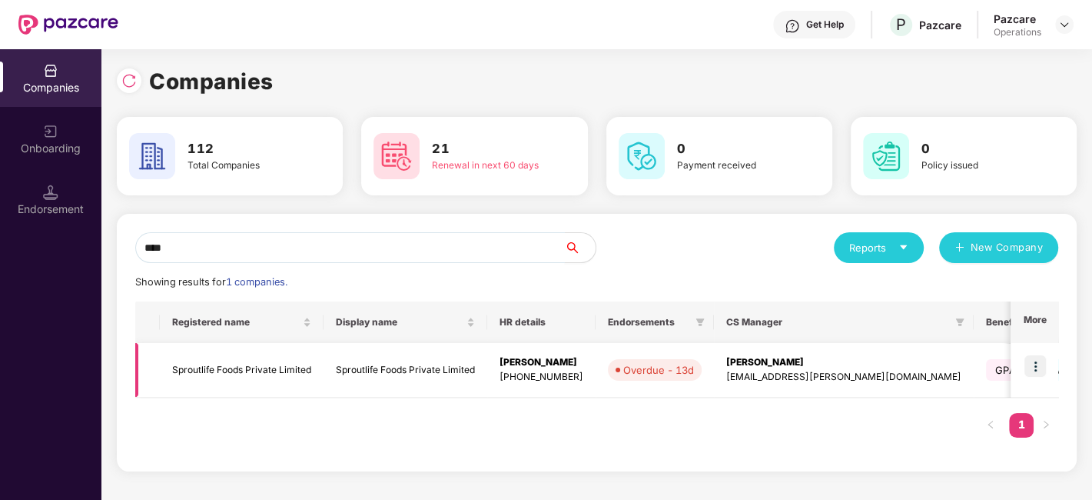
type input "****"
click at [1041, 365] on img at bounding box center [1036, 366] width 22 height 22
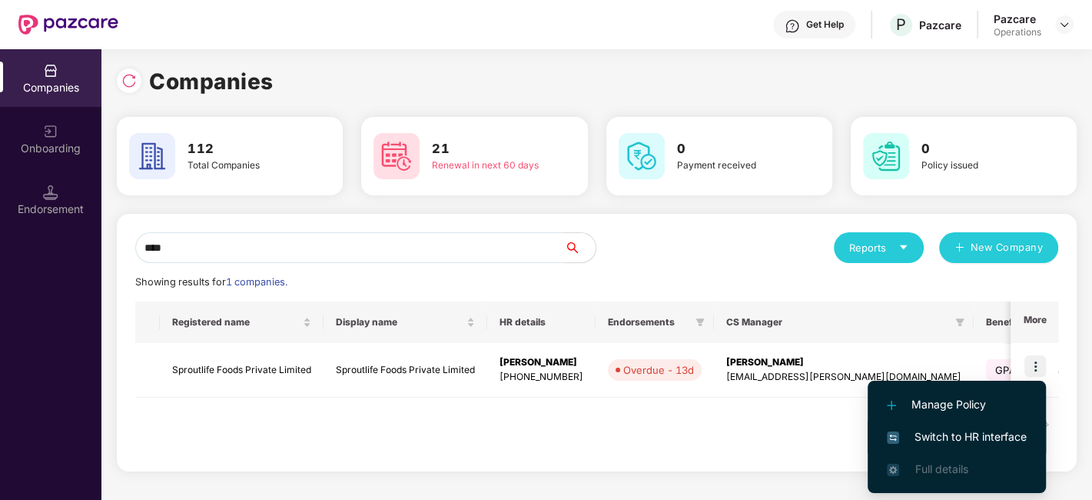
click at [952, 436] on span "Switch to HR interface" at bounding box center [957, 436] width 140 height 17
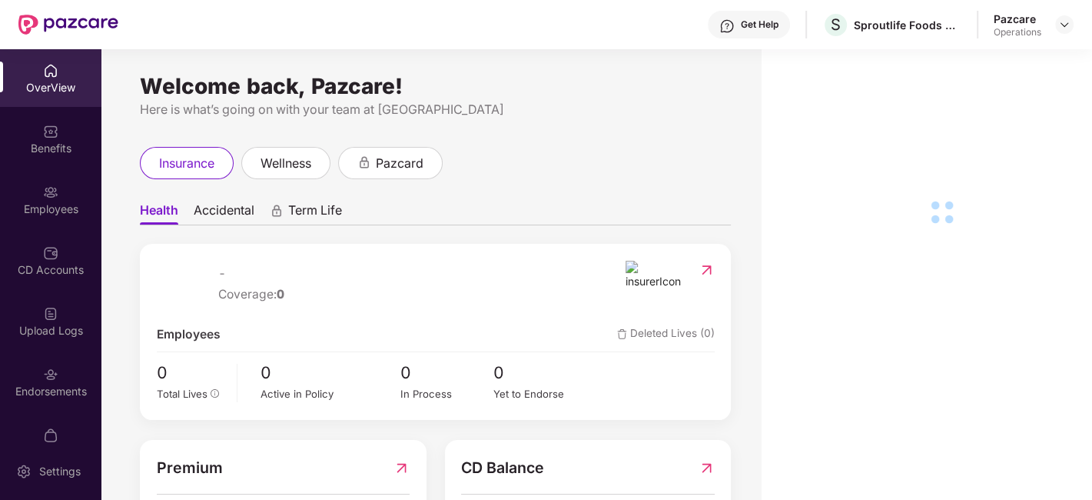
scroll to position [32, 0]
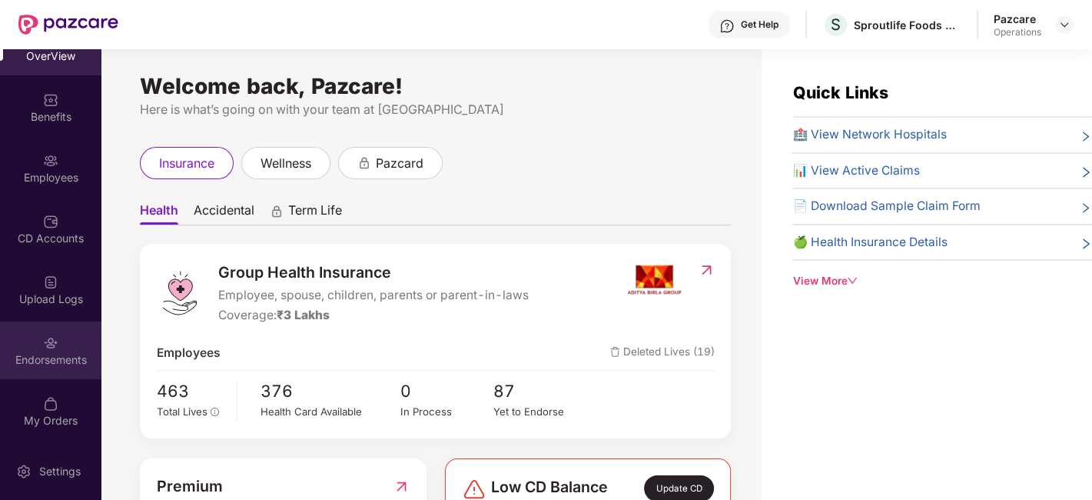
click at [32, 341] on div "Endorsements" at bounding box center [50, 350] width 101 height 58
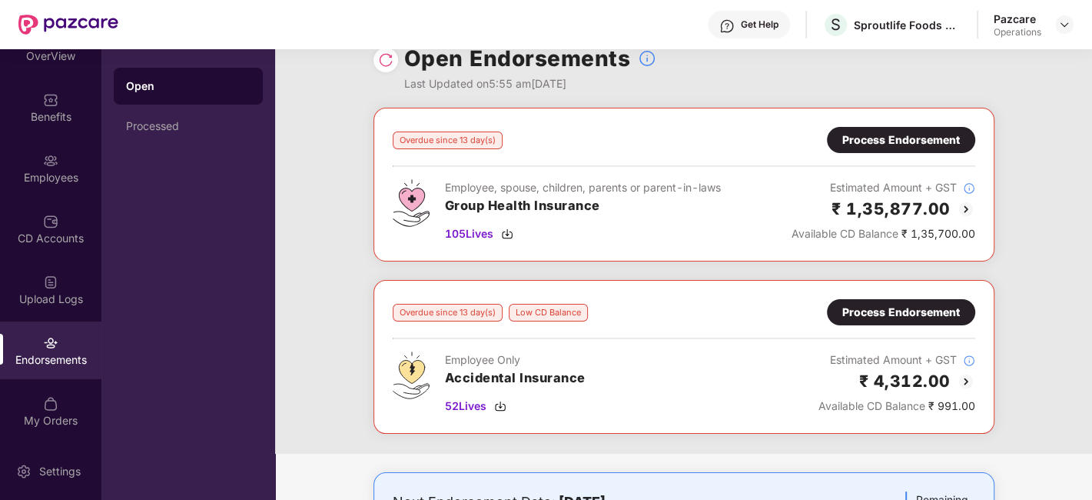
scroll to position [0, 0]
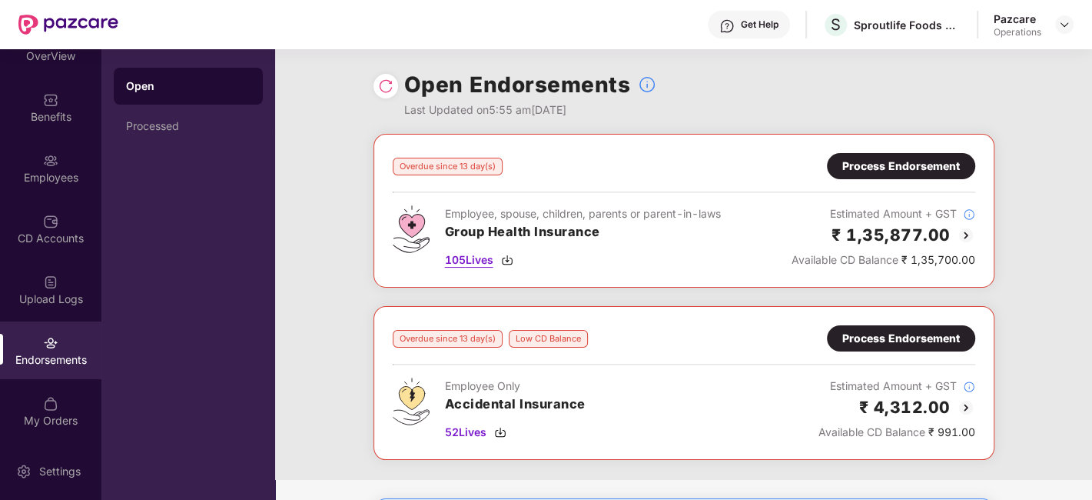
click at [470, 259] on span "105 Lives" at bounding box center [469, 259] width 48 height 17
click at [911, 171] on div "Process Endorsement" at bounding box center [901, 166] width 118 height 17
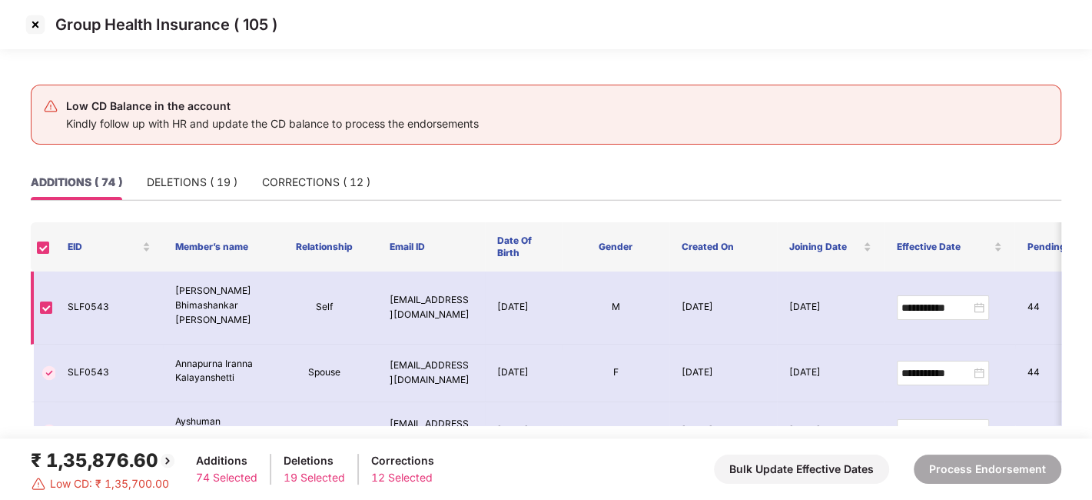
scroll to position [63, 0]
